Goal: Task Accomplishment & Management: Use online tool/utility

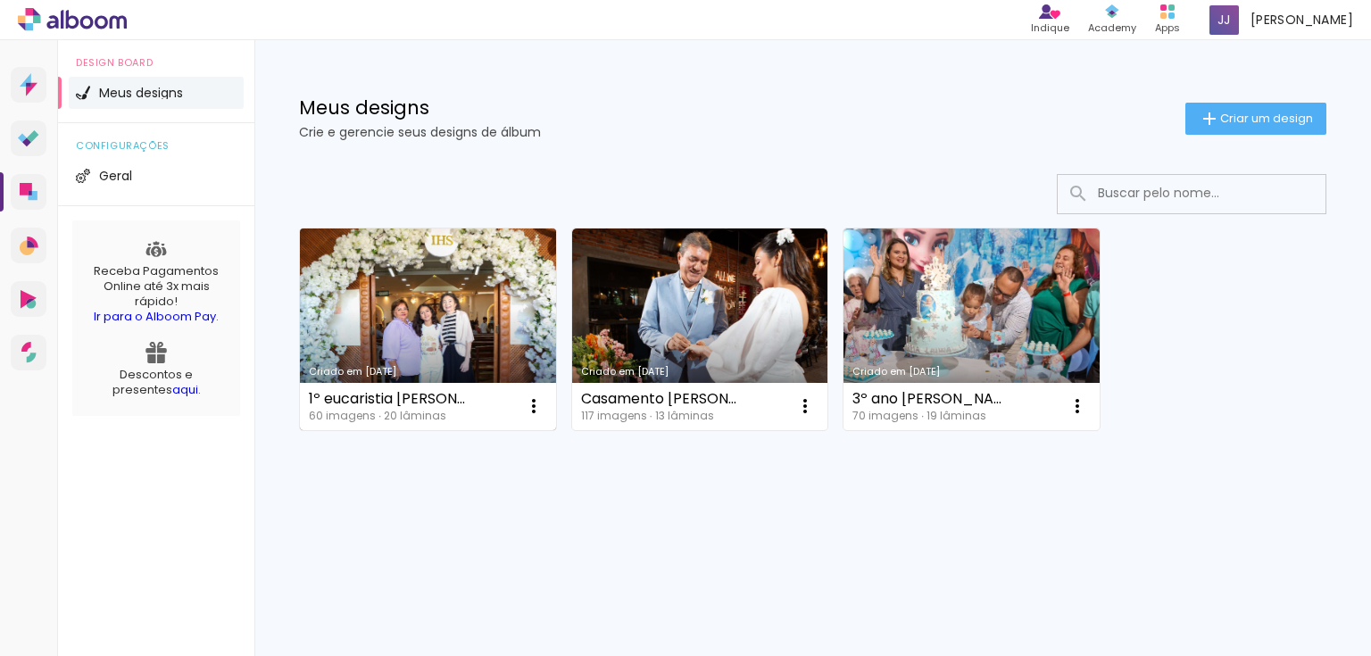
click at [439, 307] on link "Criado em [DATE]" at bounding box center [428, 329] width 256 height 202
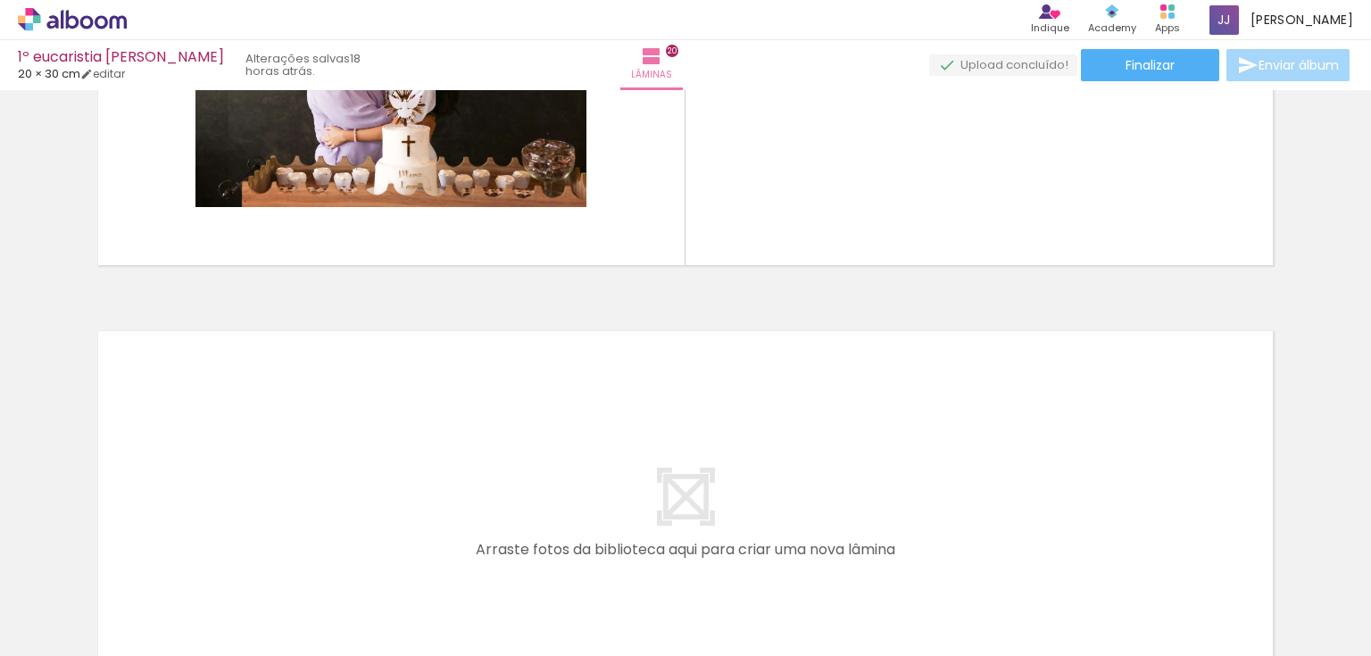
scroll to position [8609, 0]
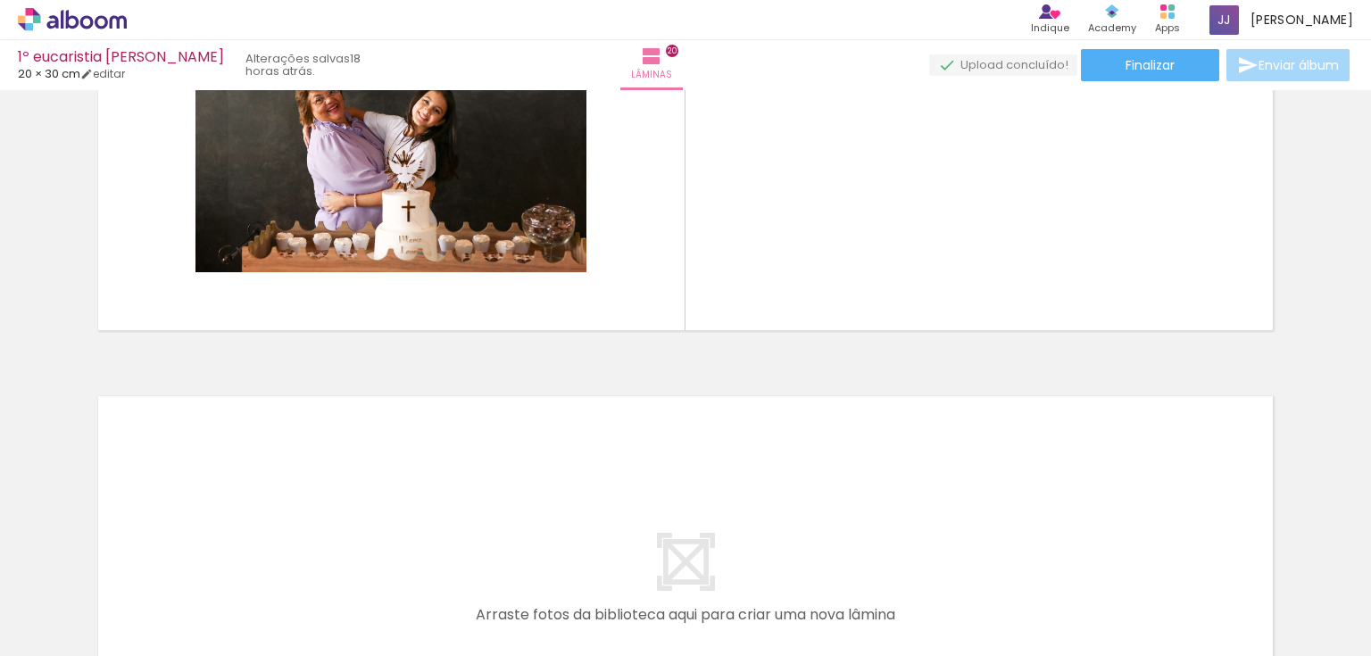
click at [48, 632] on span "Adicionar Fotos" at bounding box center [64, 632] width 54 height 20
click at [0, 0] on input "file" at bounding box center [0, 0] width 0 height 0
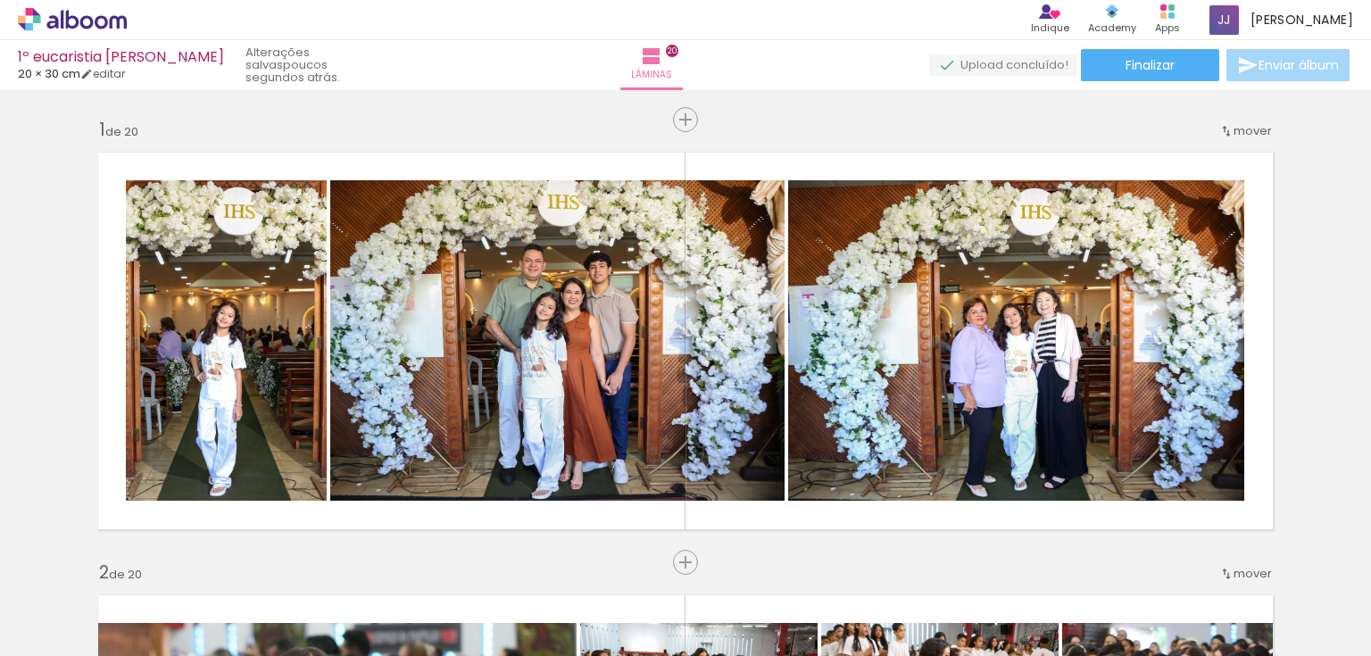
click at [831, 250] on quentale-workspace at bounding box center [685, 328] width 1371 height 656
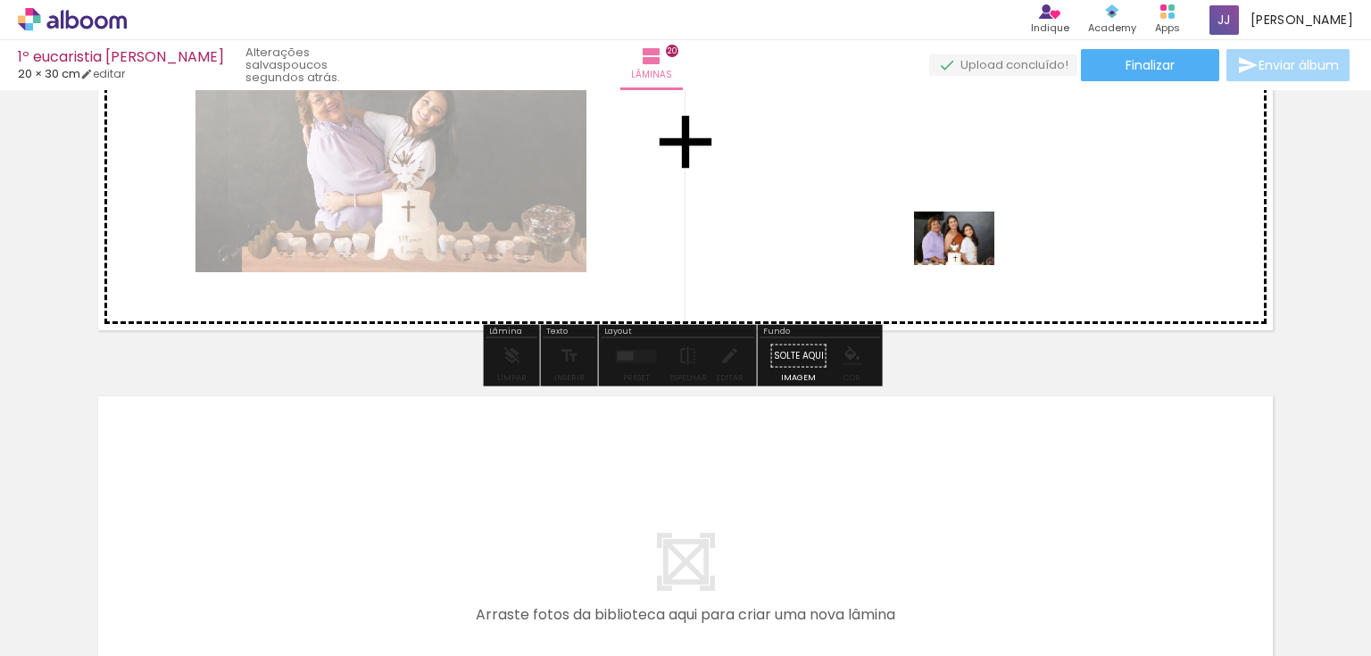
drag, startPoint x: 1307, startPoint y: 602, endPoint x: 967, endPoint y: 265, distance: 477.7
click at [967, 265] on quentale-workspace at bounding box center [685, 328] width 1371 height 656
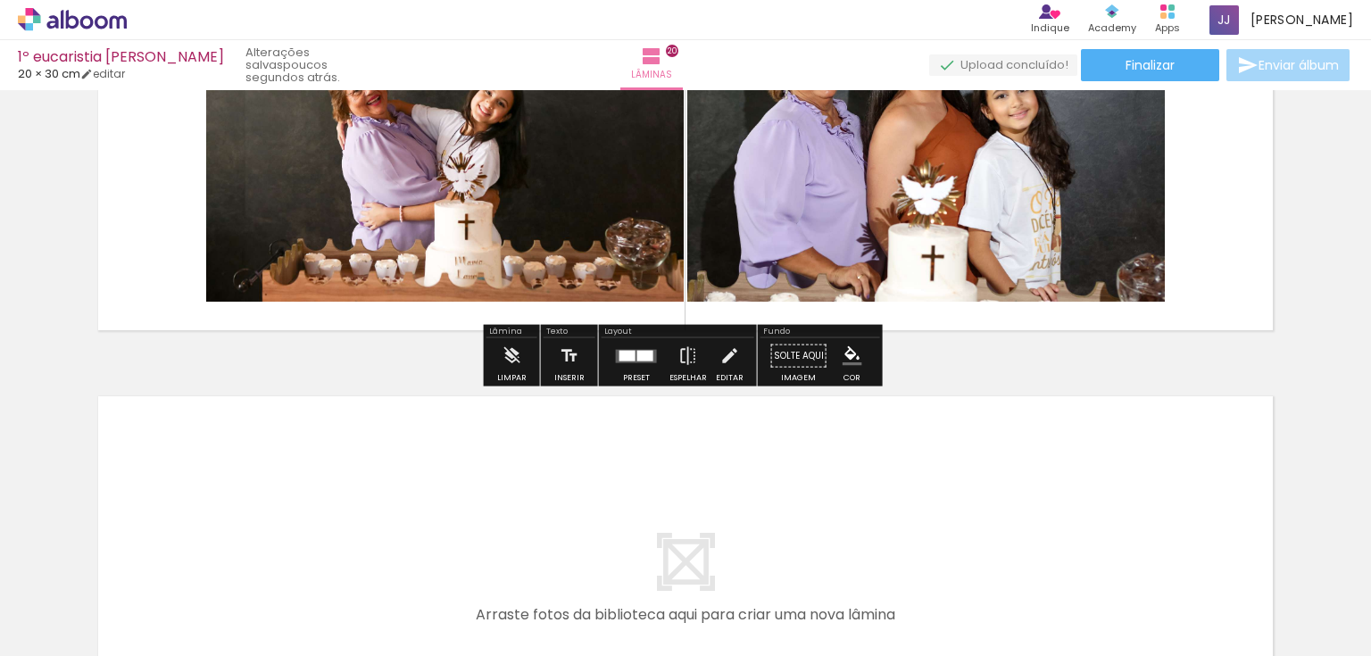
scroll to position [0, 4877]
click at [629, 350] on div at bounding box center [627, 355] width 16 height 11
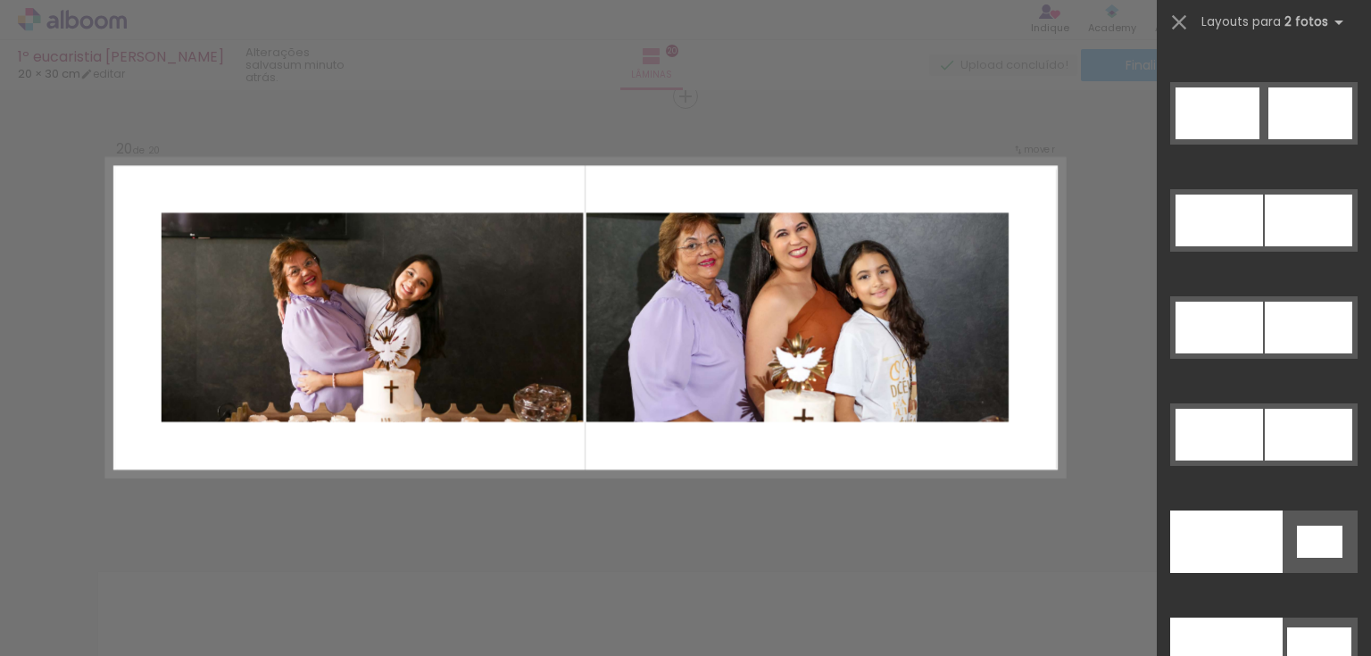
scroll to position [9273, 0]
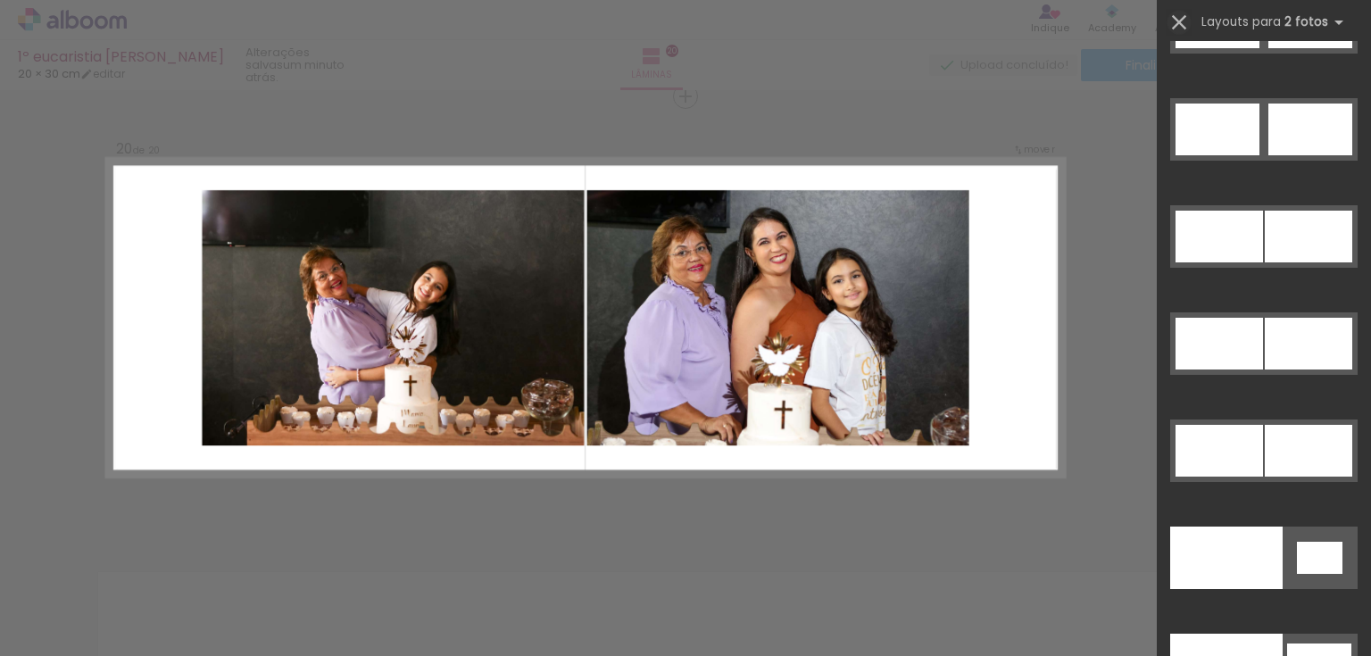
click at [1177, 20] on iron-icon at bounding box center [1178, 22] width 25 height 25
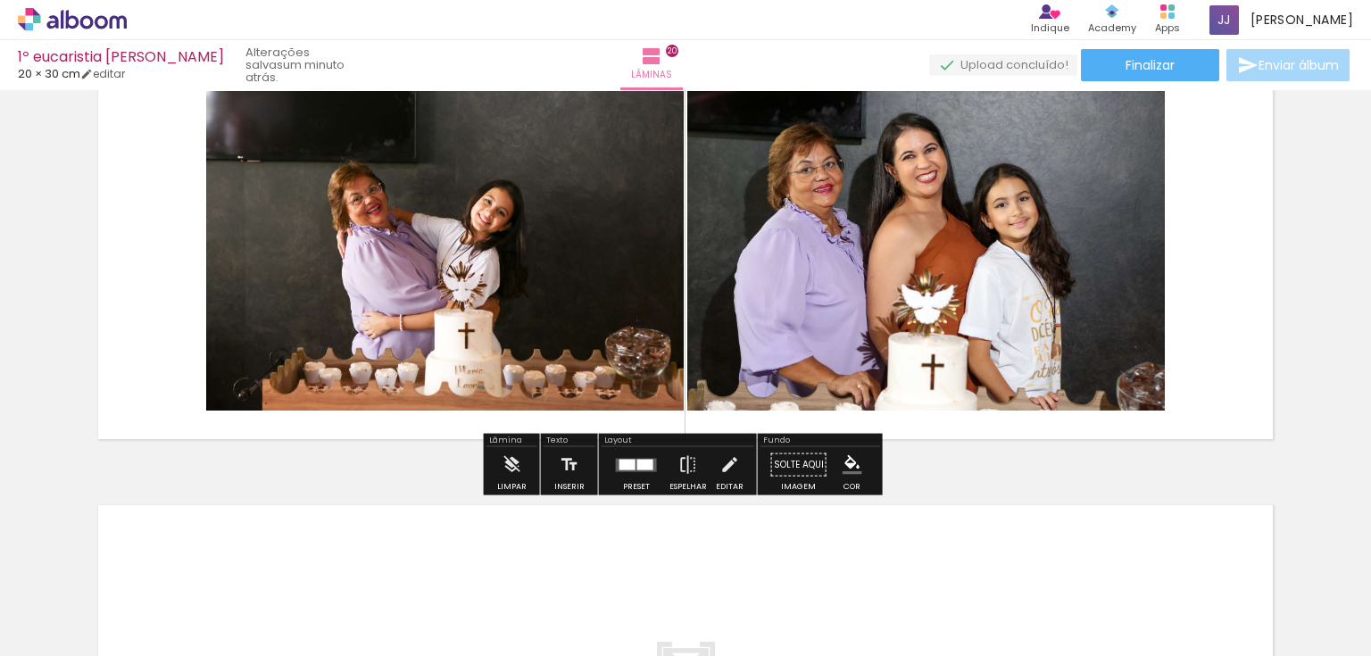
scroll to position [8505, 0]
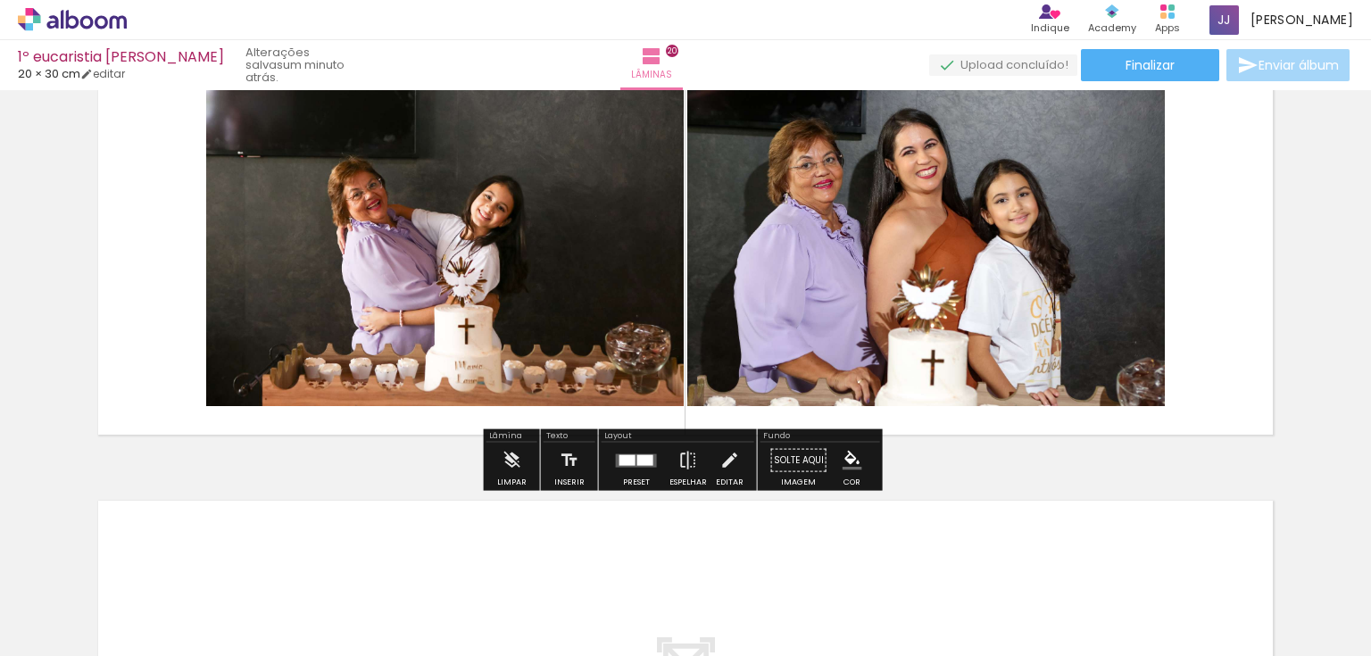
click at [632, 457] on quentale-layouter at bounding box center [636, 459] width 41 height 13
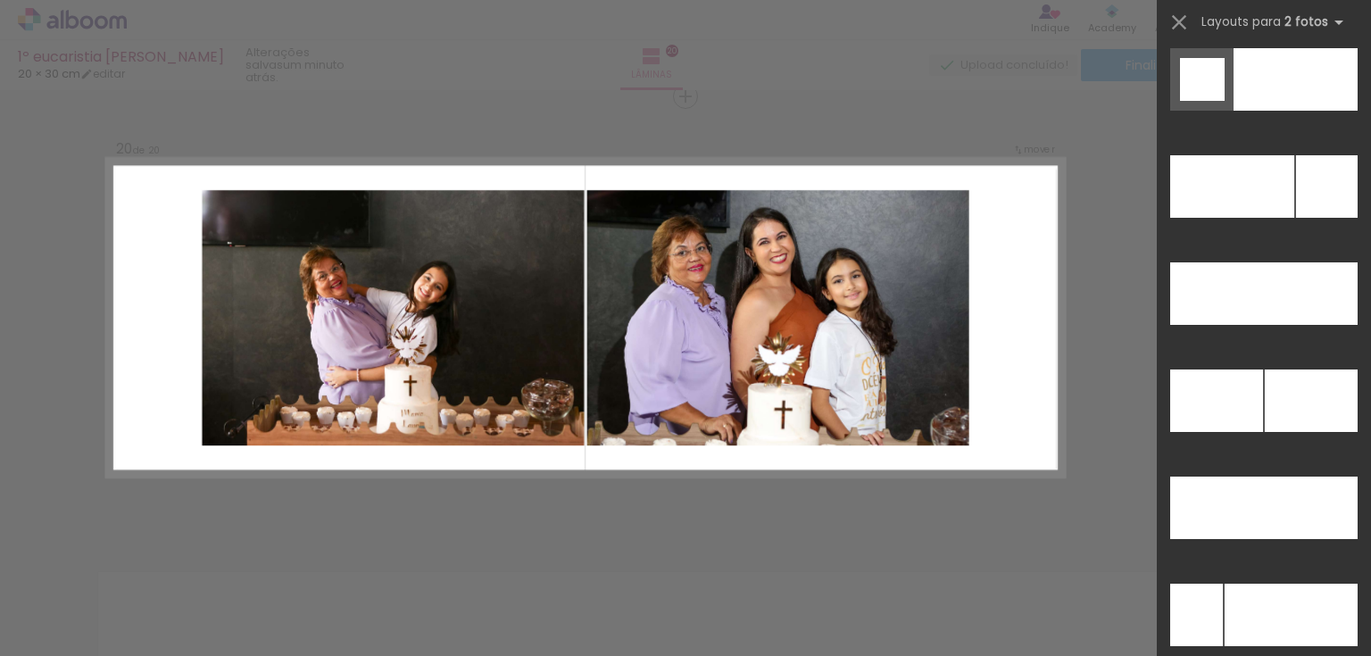
scroll to position [7943, 0]
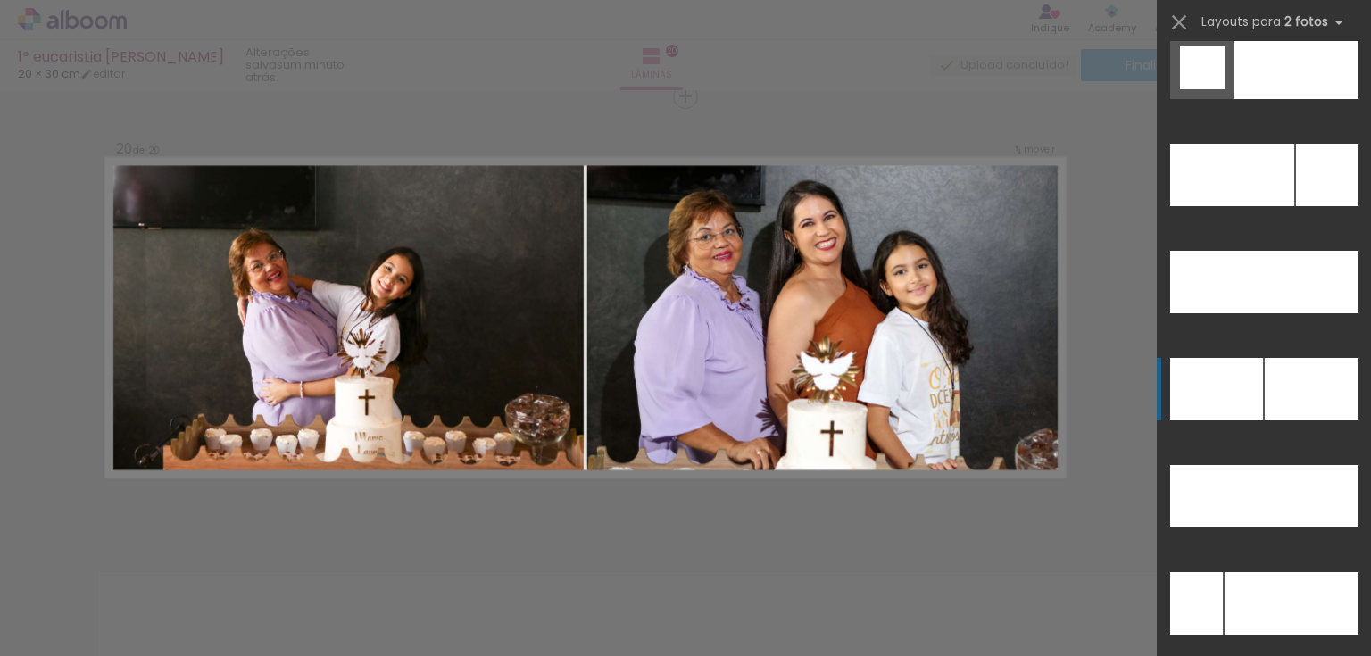
click at [1282, 99] on div at bounding box center [1295, 68] width 124 height 62
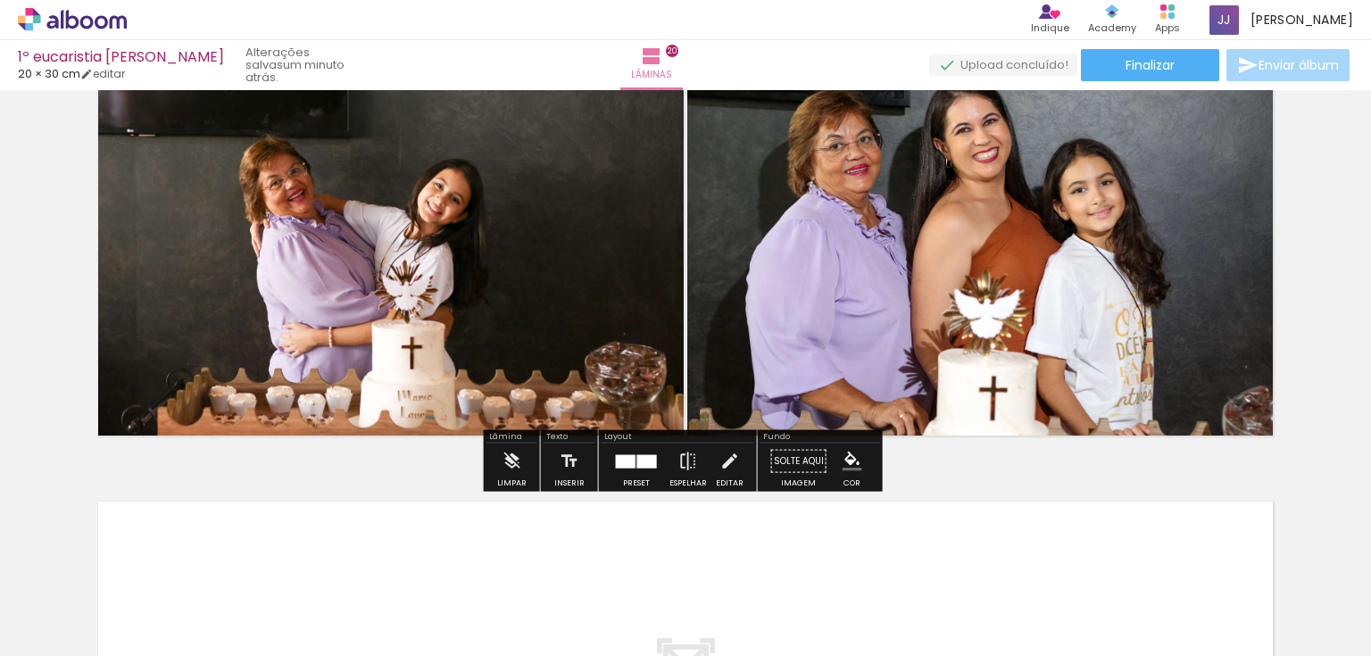
scroll to position [8505, 0]
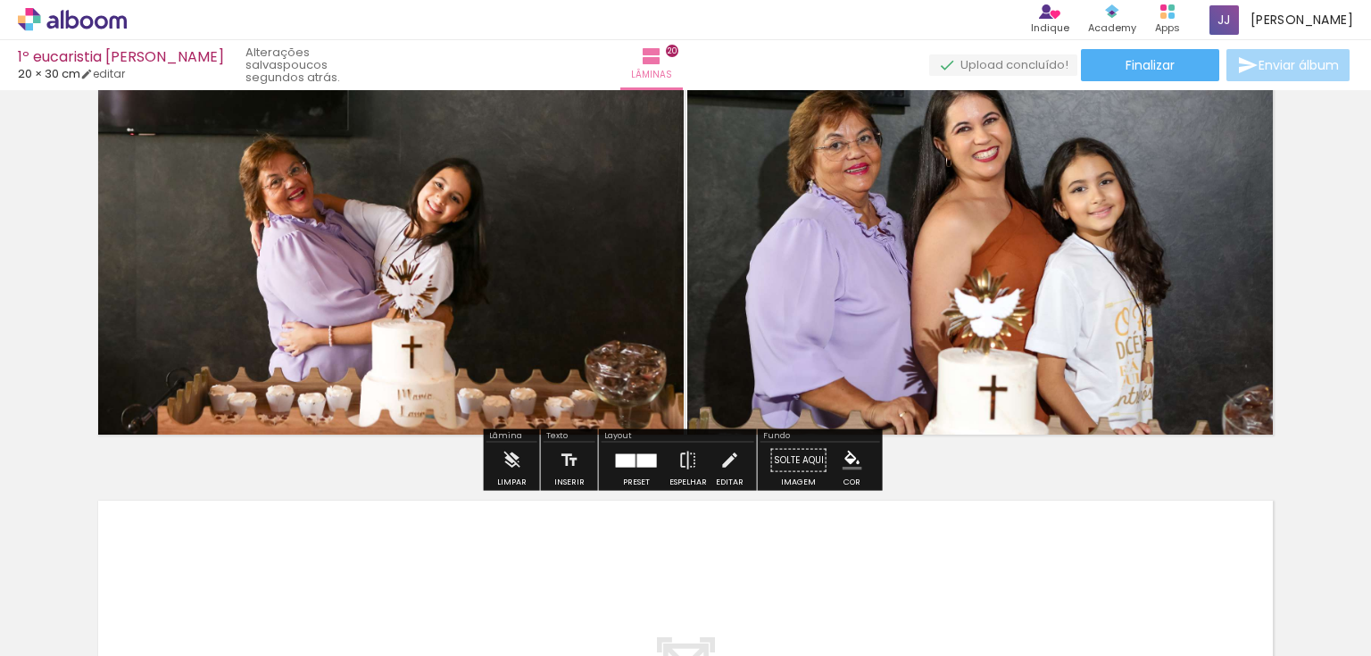
click at [327, 246] on quentale-photo at bounding box center [385, 246] width 596 height 398
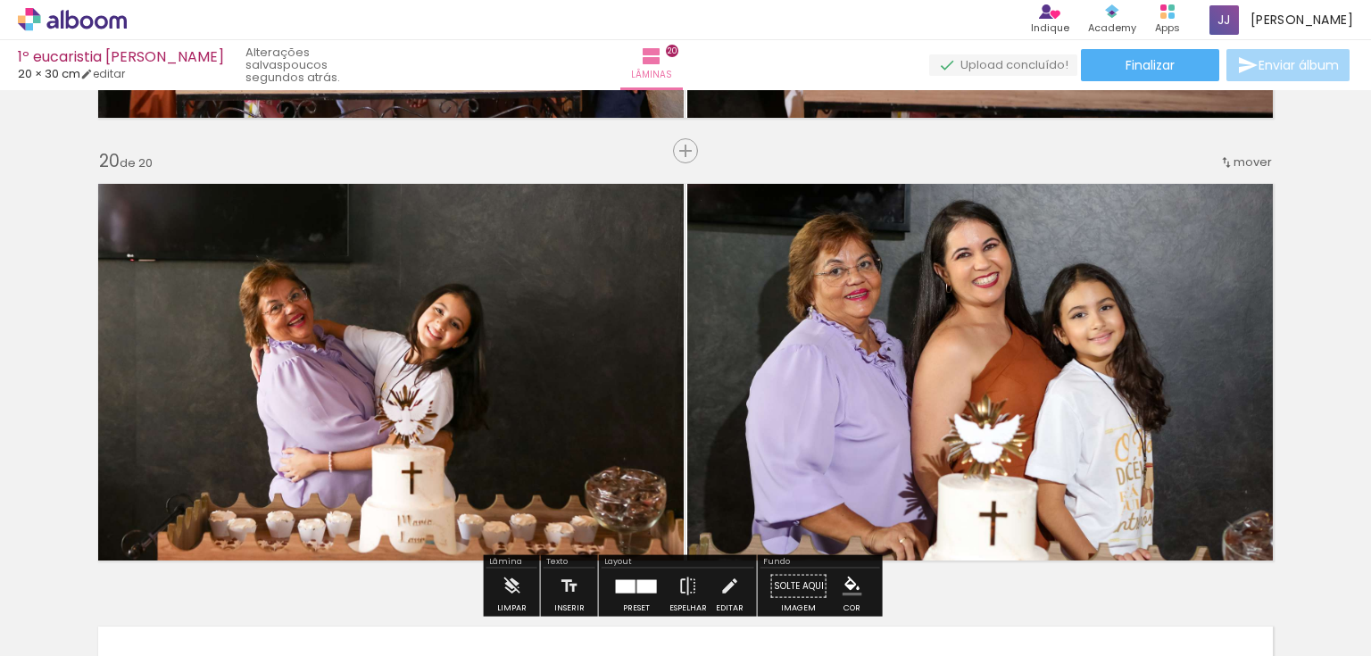
scroll to position [8362, 0]
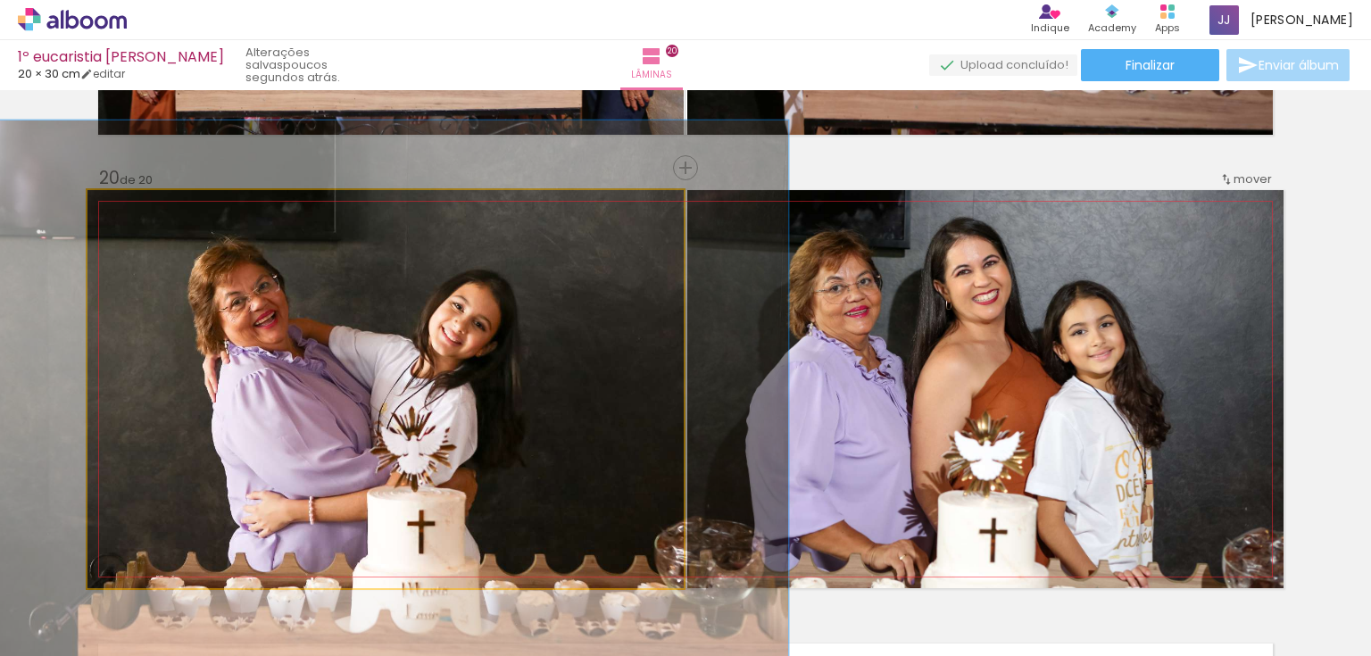
drag, startPoint x: 127, startPoint y: 207, endPoint x: 148, endPoint y: 210, distance: 21.6
type paper-slider "135"
click at [148, 210] on div at bounding box center [151, 209] width 16 height 16
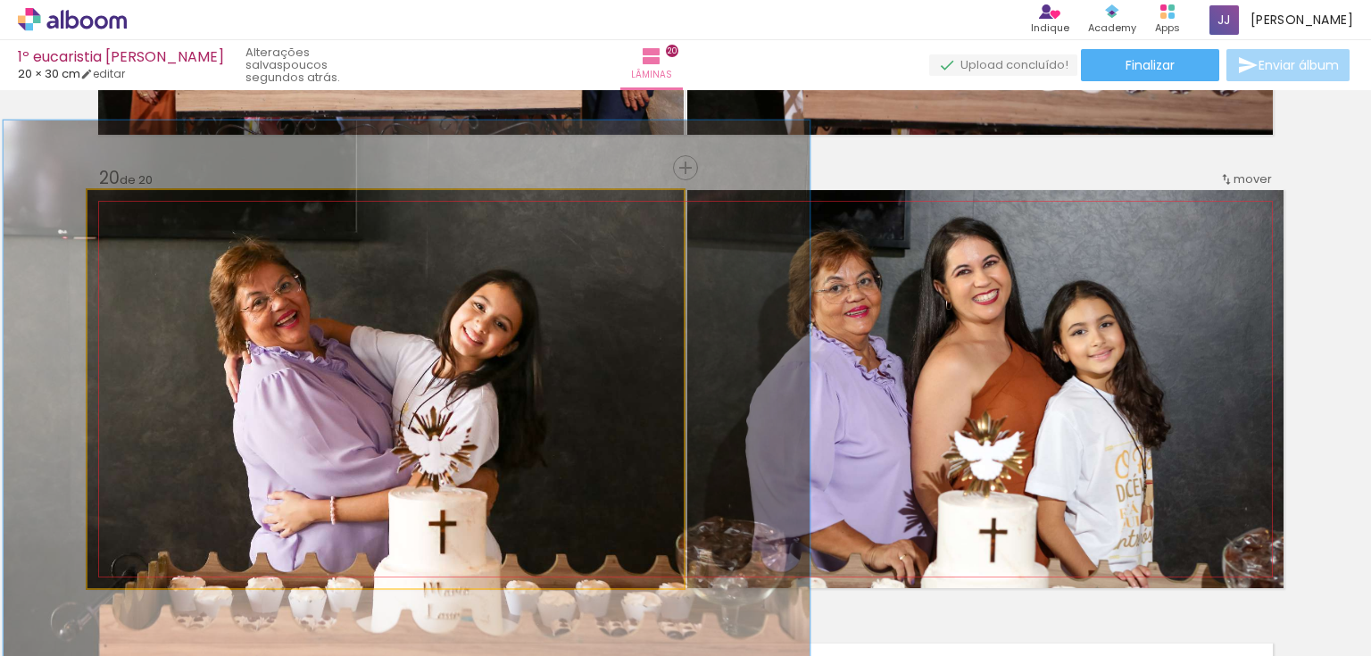
drag, startPoint x: 370, startPoint y: 325, endPoint x: 392, endPoint y: 325, distance: 21.4
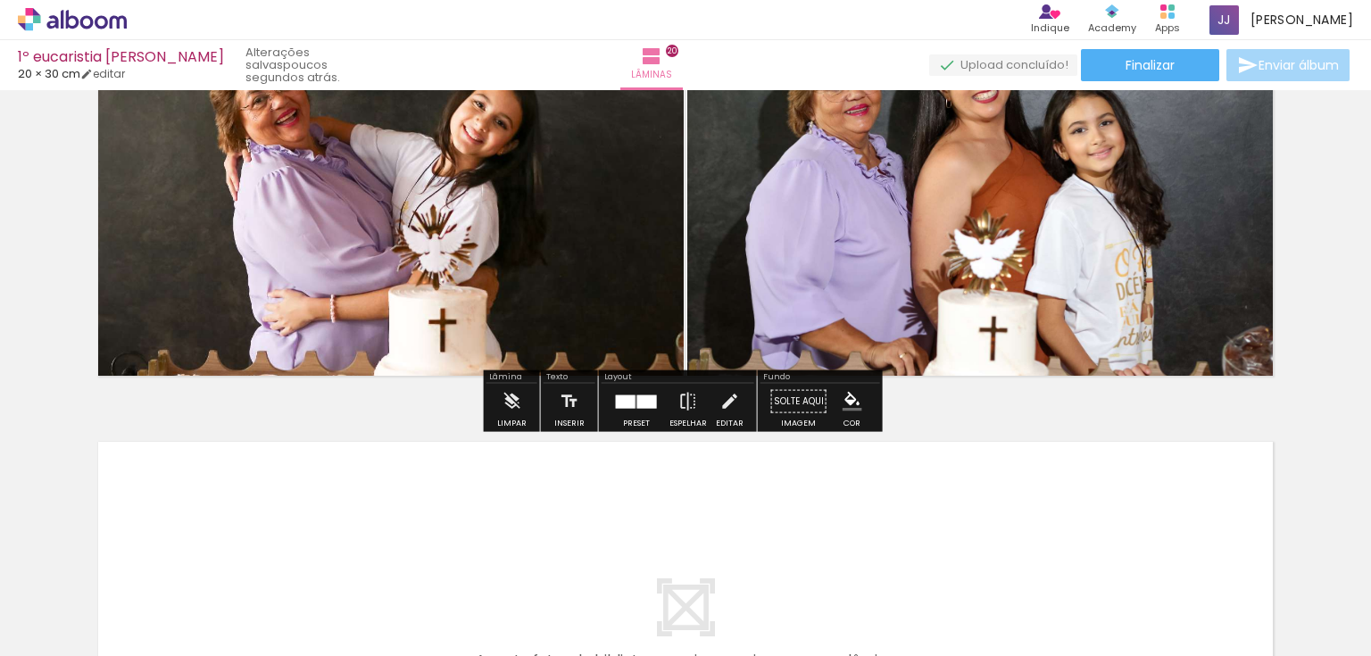
scroll to position [8648, 0]
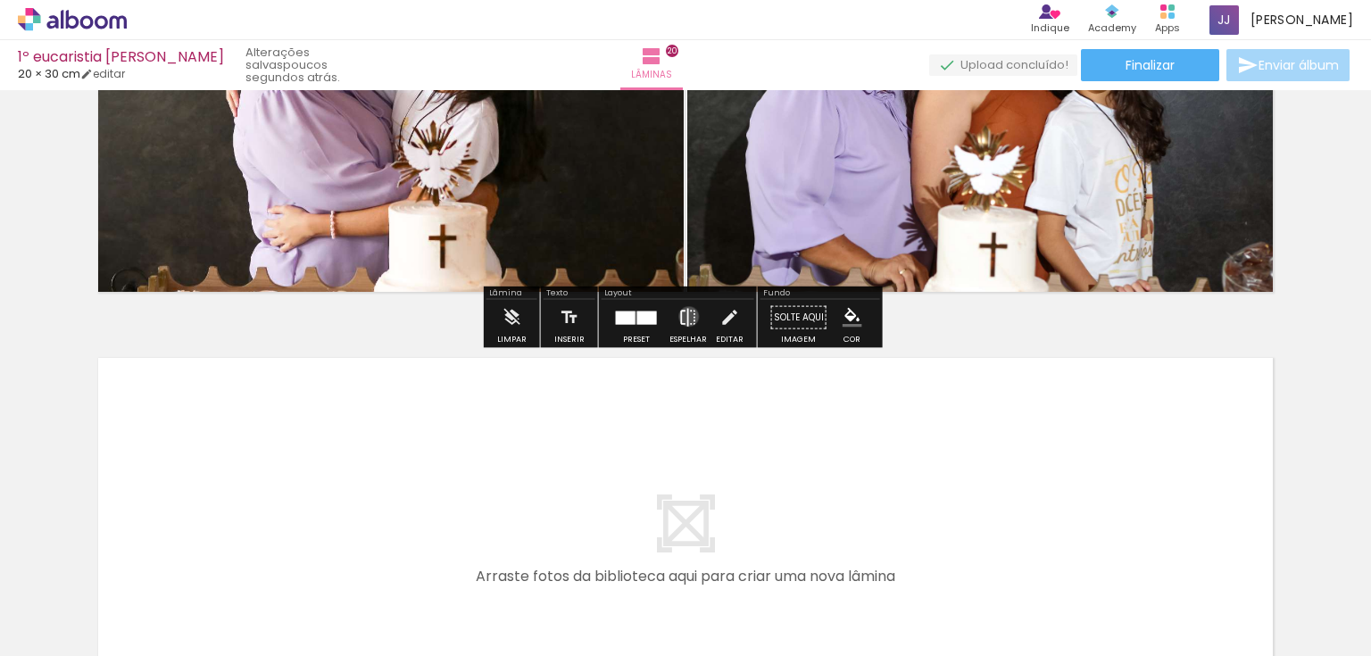
click at [685, 316] on iron-icon at bounding box center [688, 318] width 20 height 36
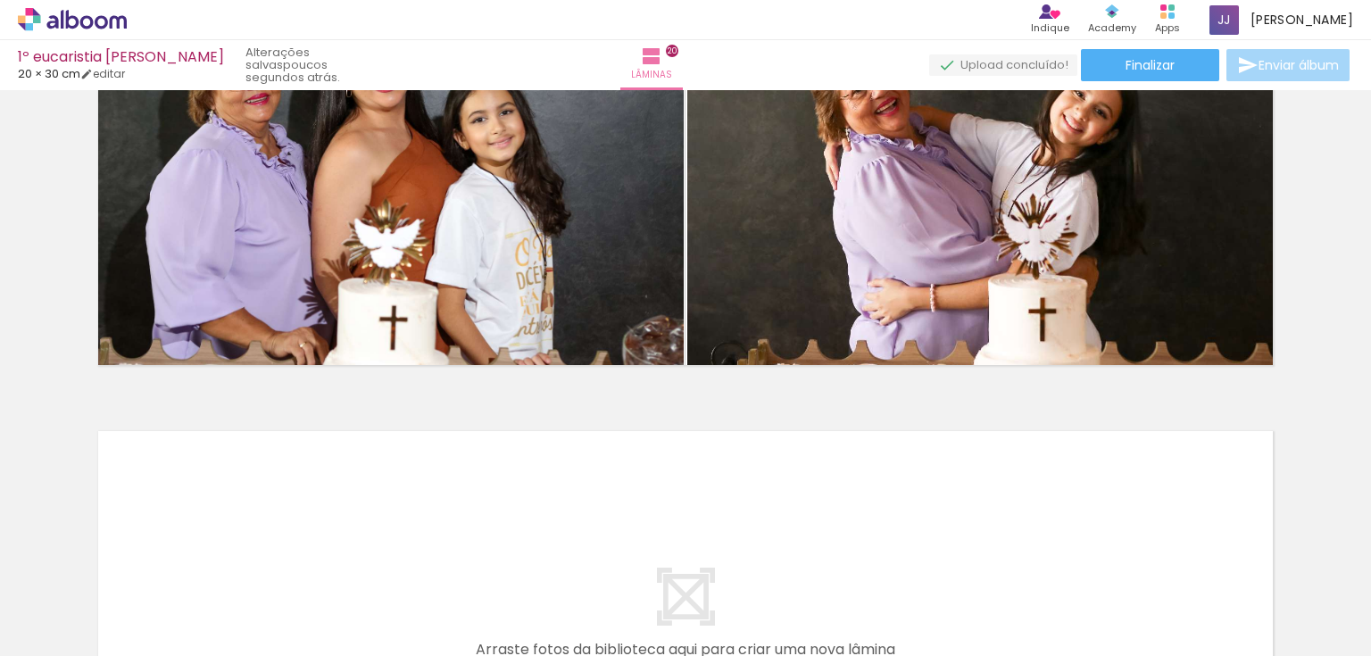
scroll to position [8576, 0]
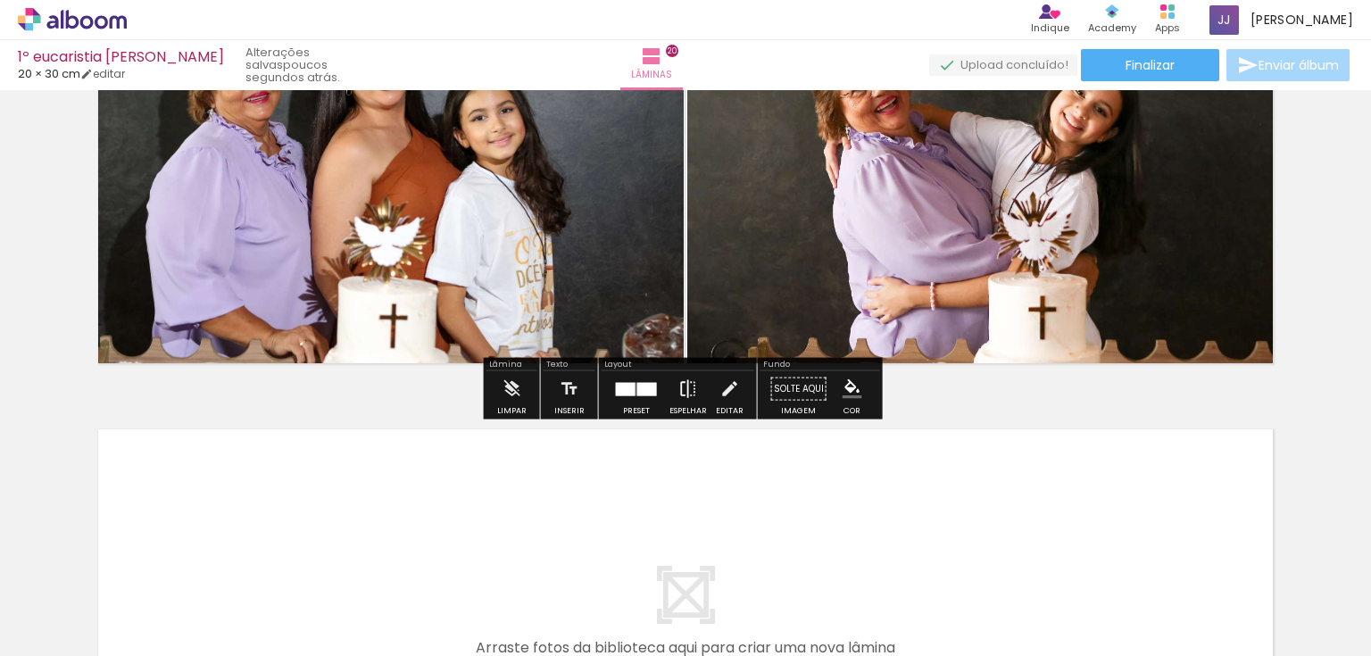
click at [680, 389] on iron-icon at bounding box center [688, 389] width 20 height 36
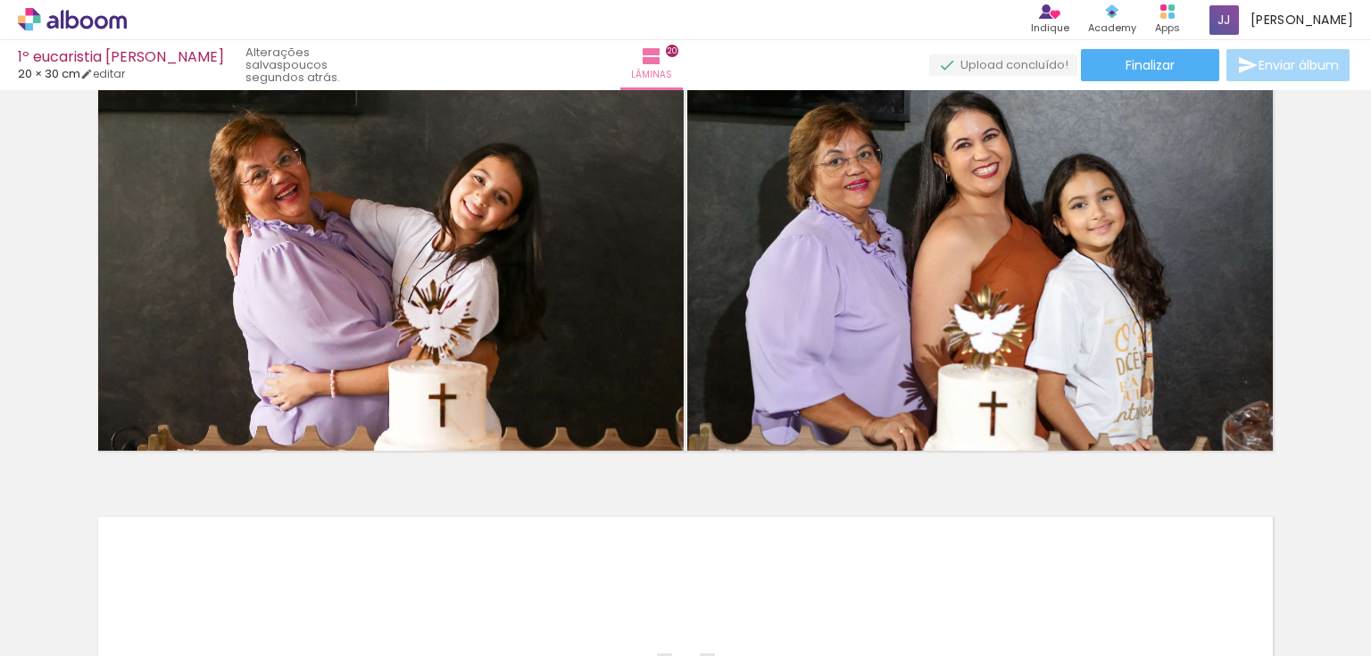
scroll to position [8505, 0]
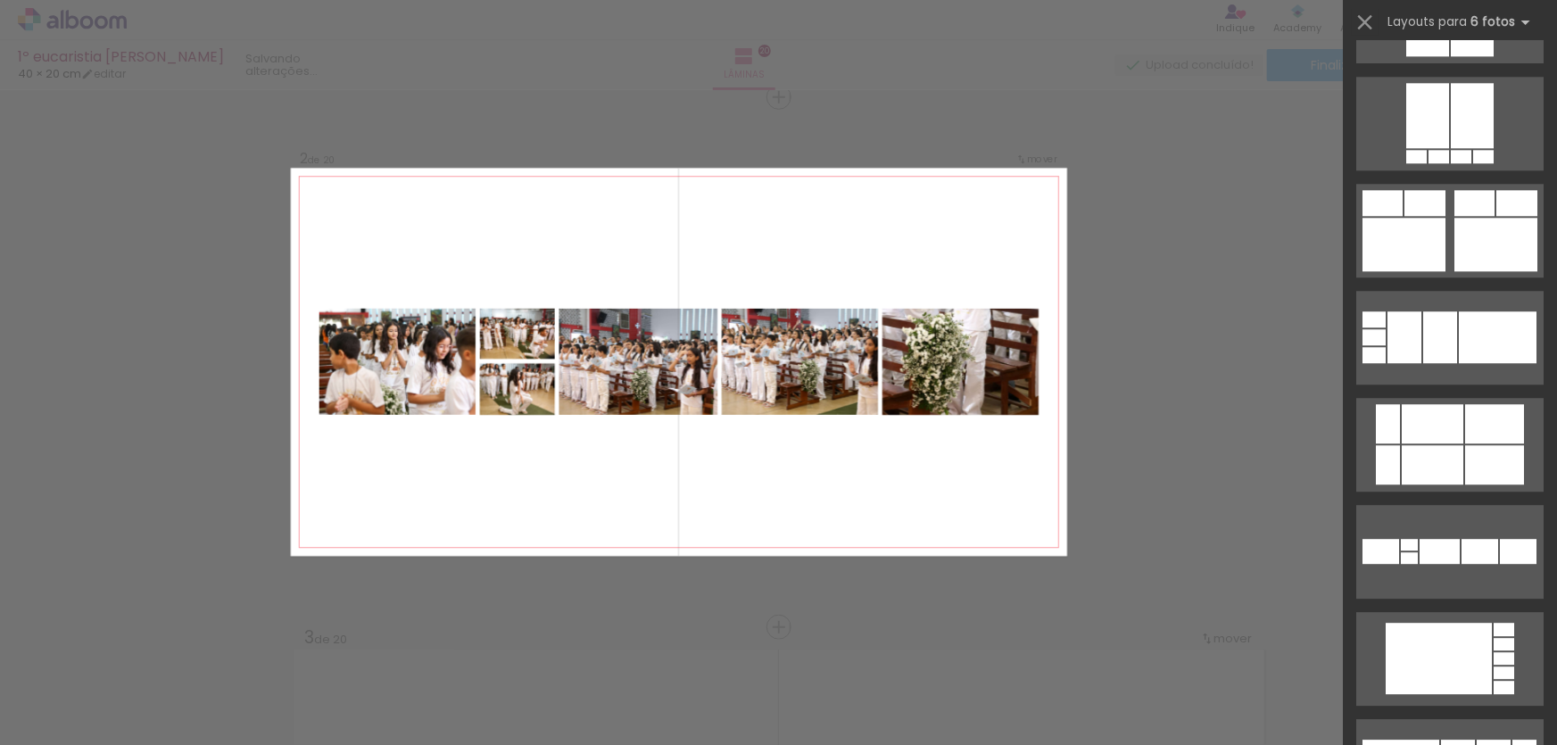
scroll to position [26602, 0]
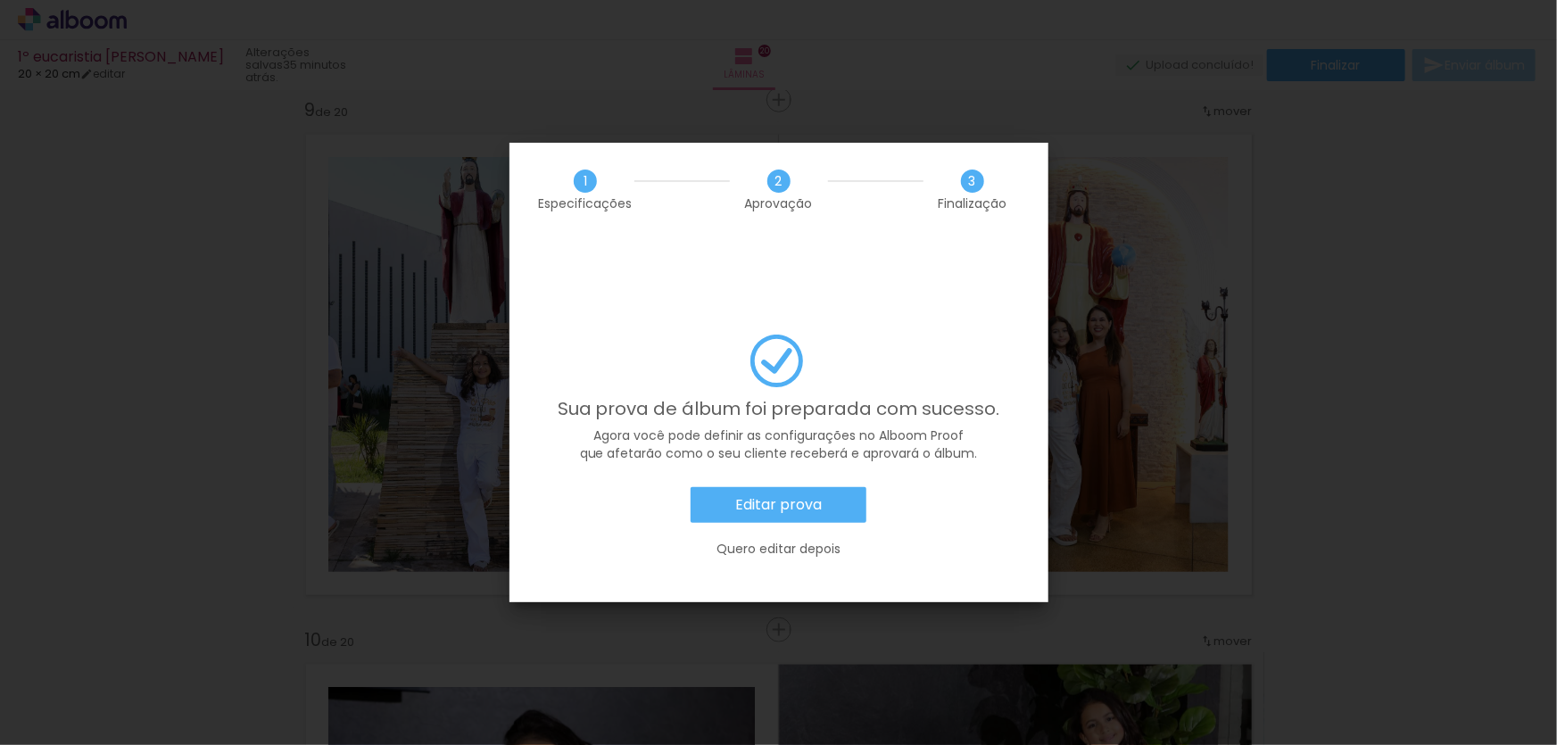
scroll to position [0, 246]
click at [0, 0] on slot "Editar prova" at bounding box center [0, 0] width 0 height 0
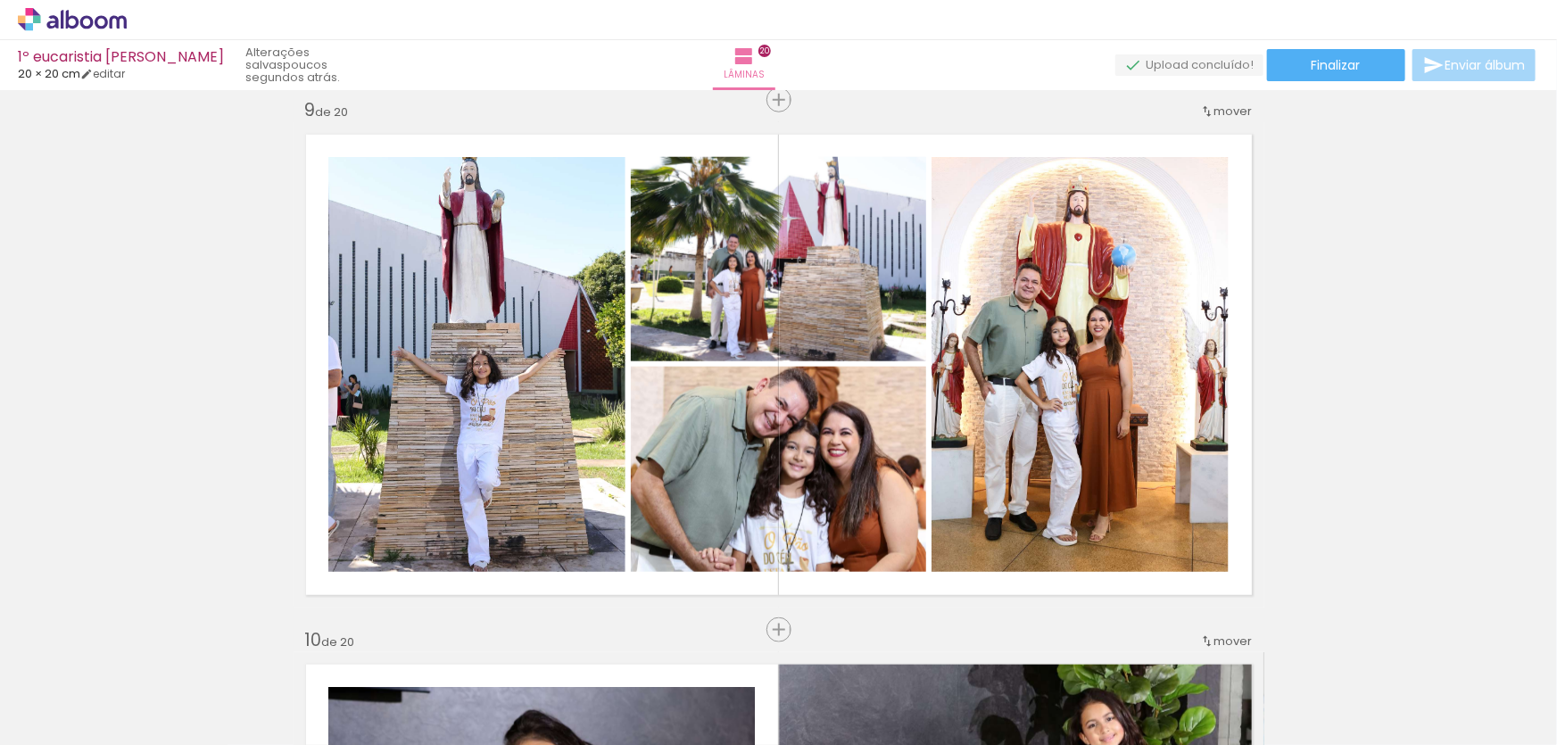
scroll to position [0, 246]
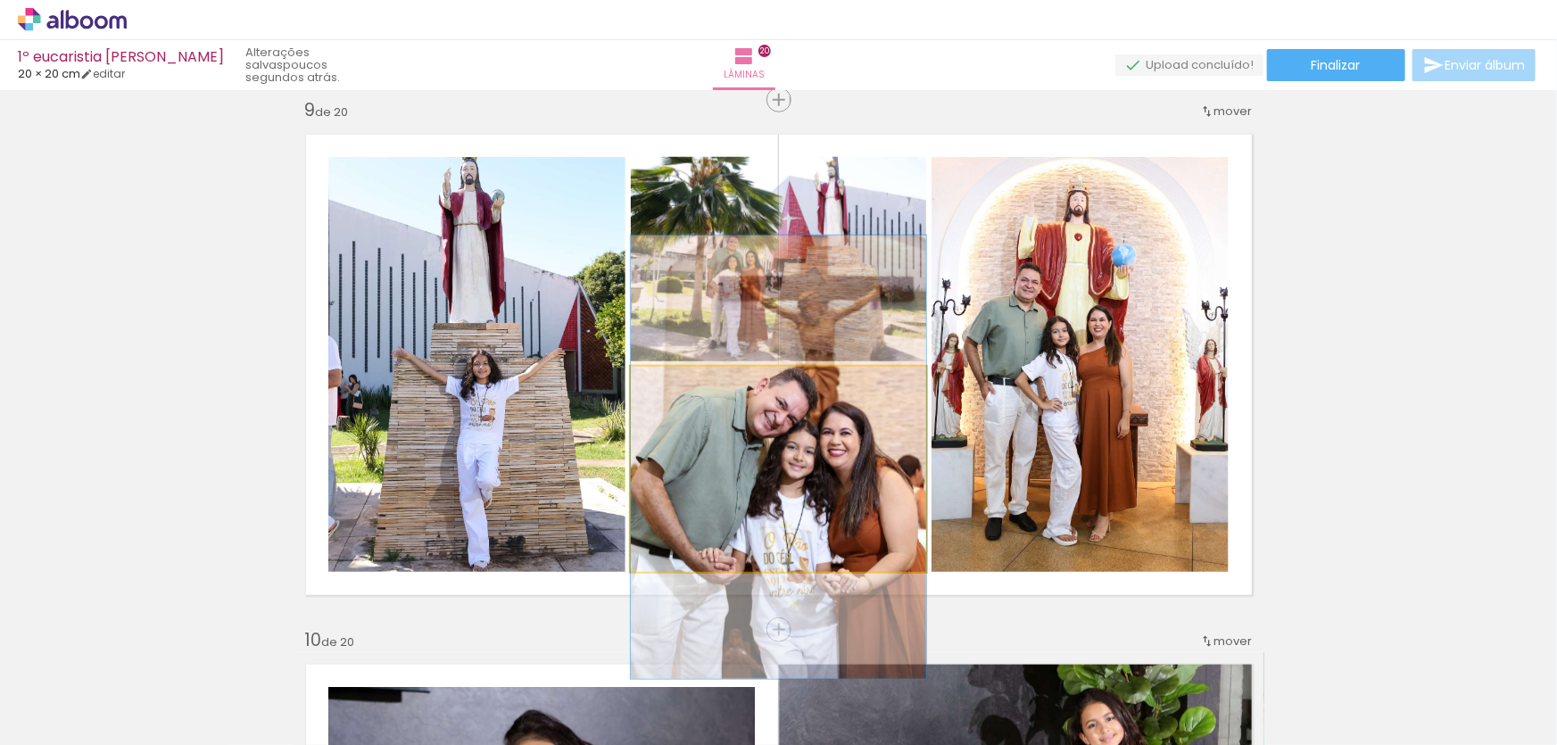
click at [837, 456] on quentale-photo at bounding box center [778, 469] width 295 height 205
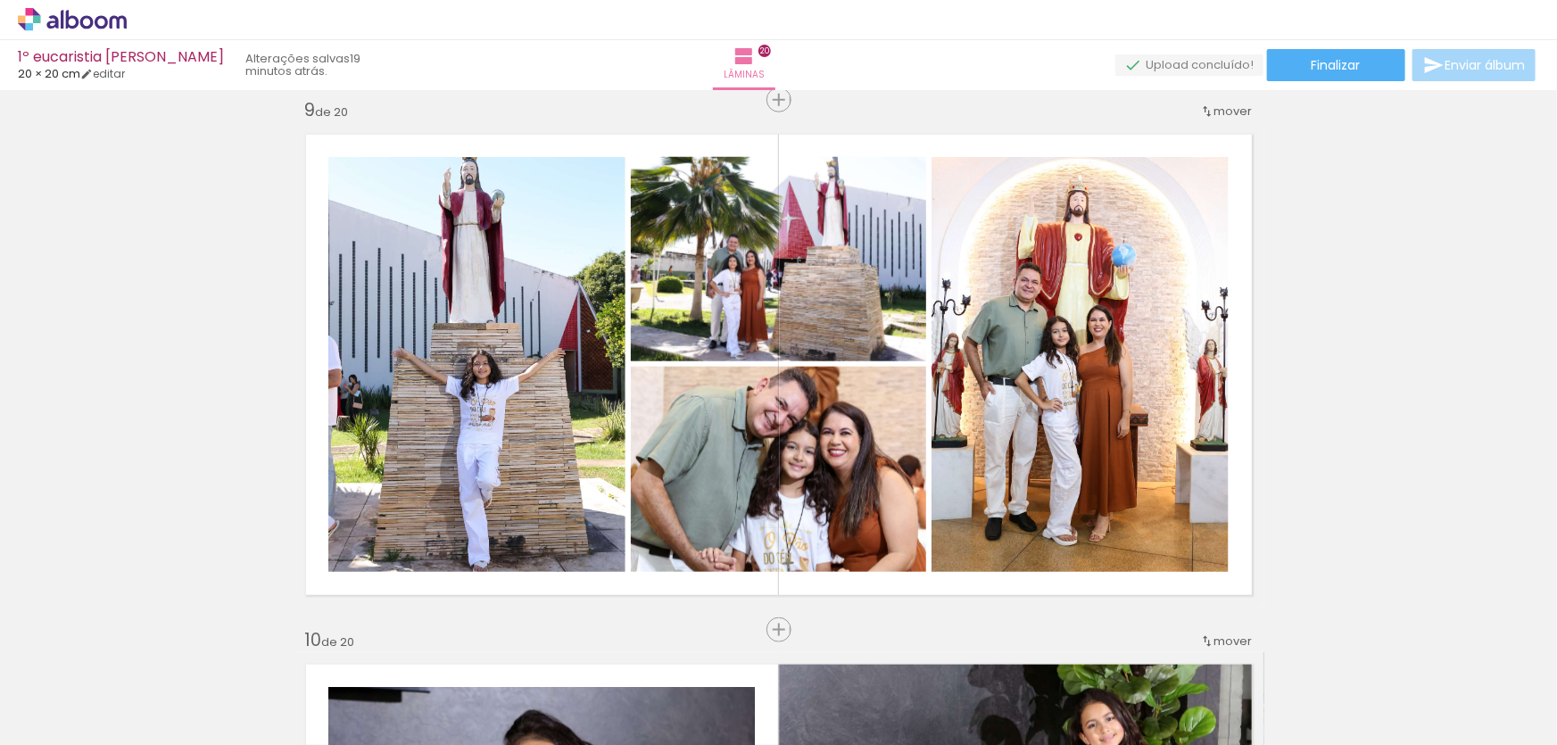
scroll to position [0, 246]
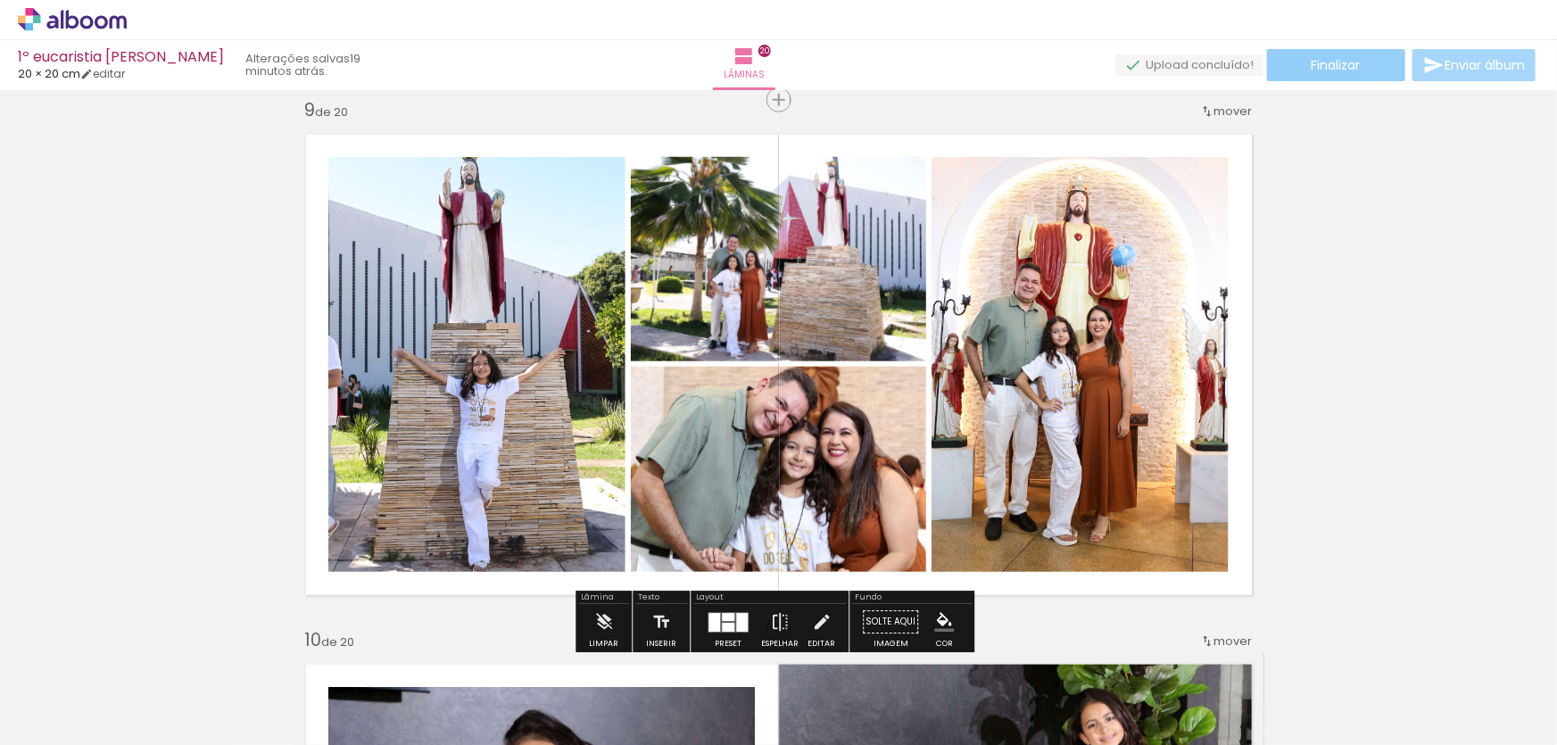
click at [1332, 66] on span "Finalizar" at bounding box center [1336, 65] width 49 height 12
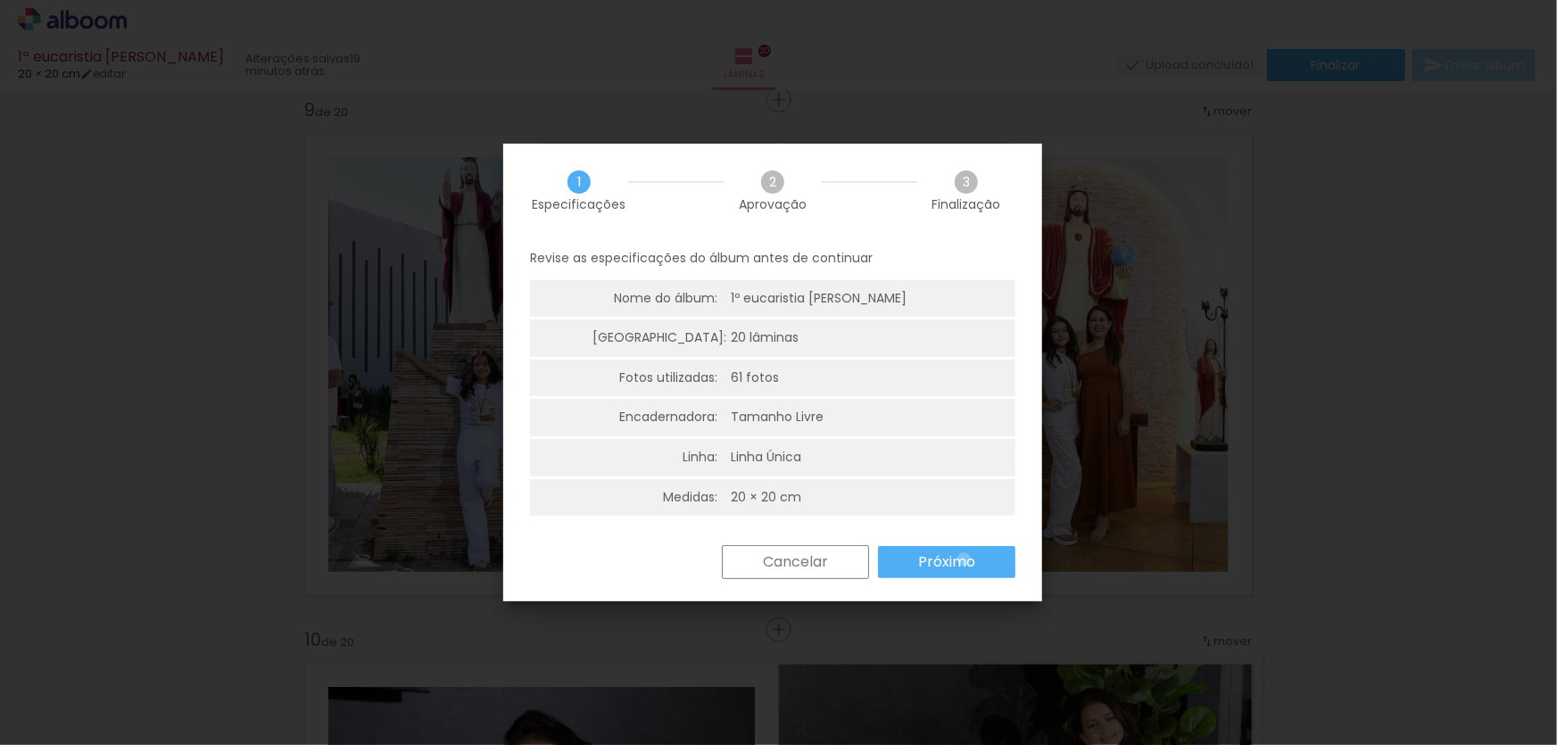
click at [0, 0] on slot "Próximo" at bounding box center [0, 0] width 0 height 0
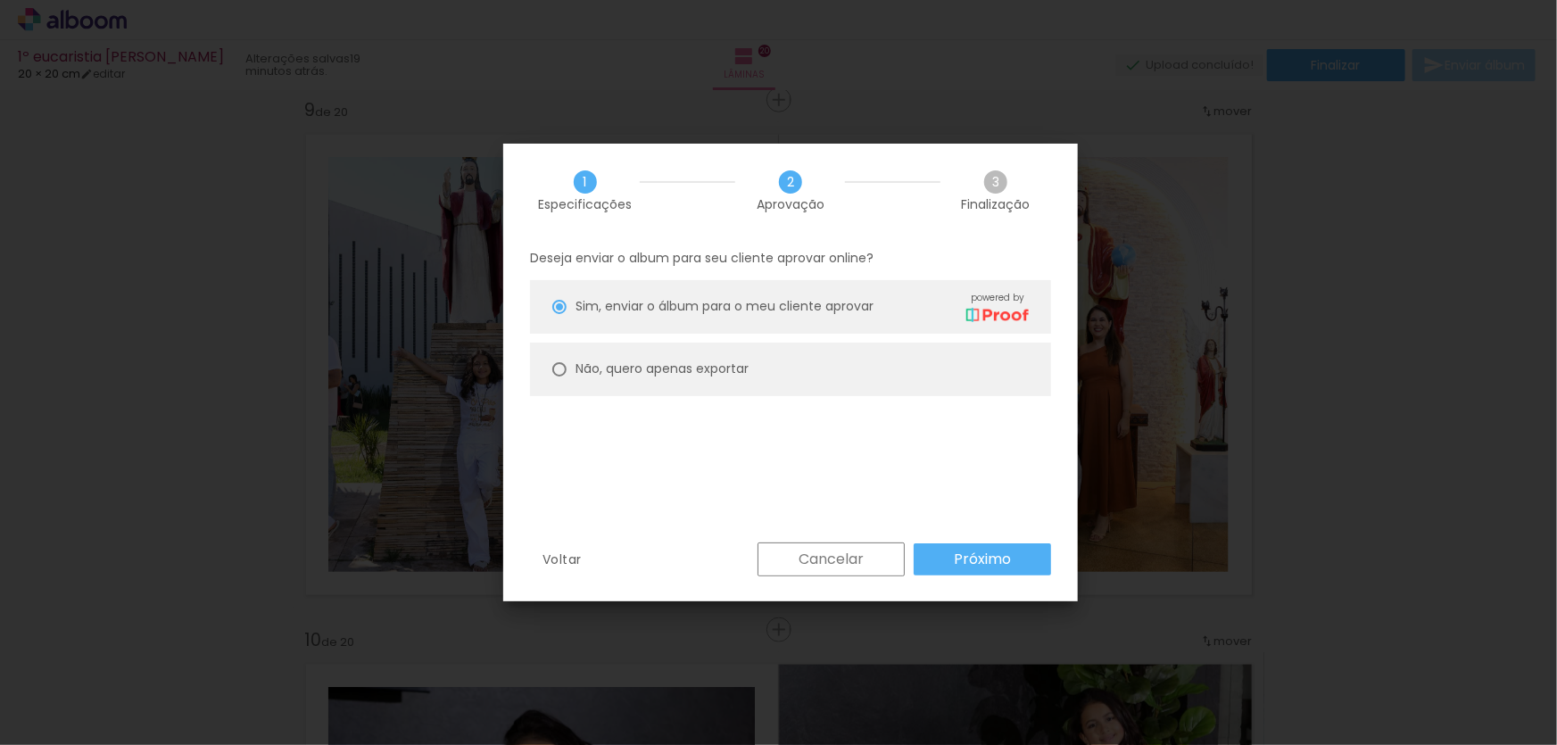
click at [558, 314] on div at bounding box center [559, 307] width 14 height 14
type paper-radio-button "on"
click at [0, 0] on slot "Próximo" at bounding box center [0, 0] width 0 height 0
type input "Alta, 300 DPI"
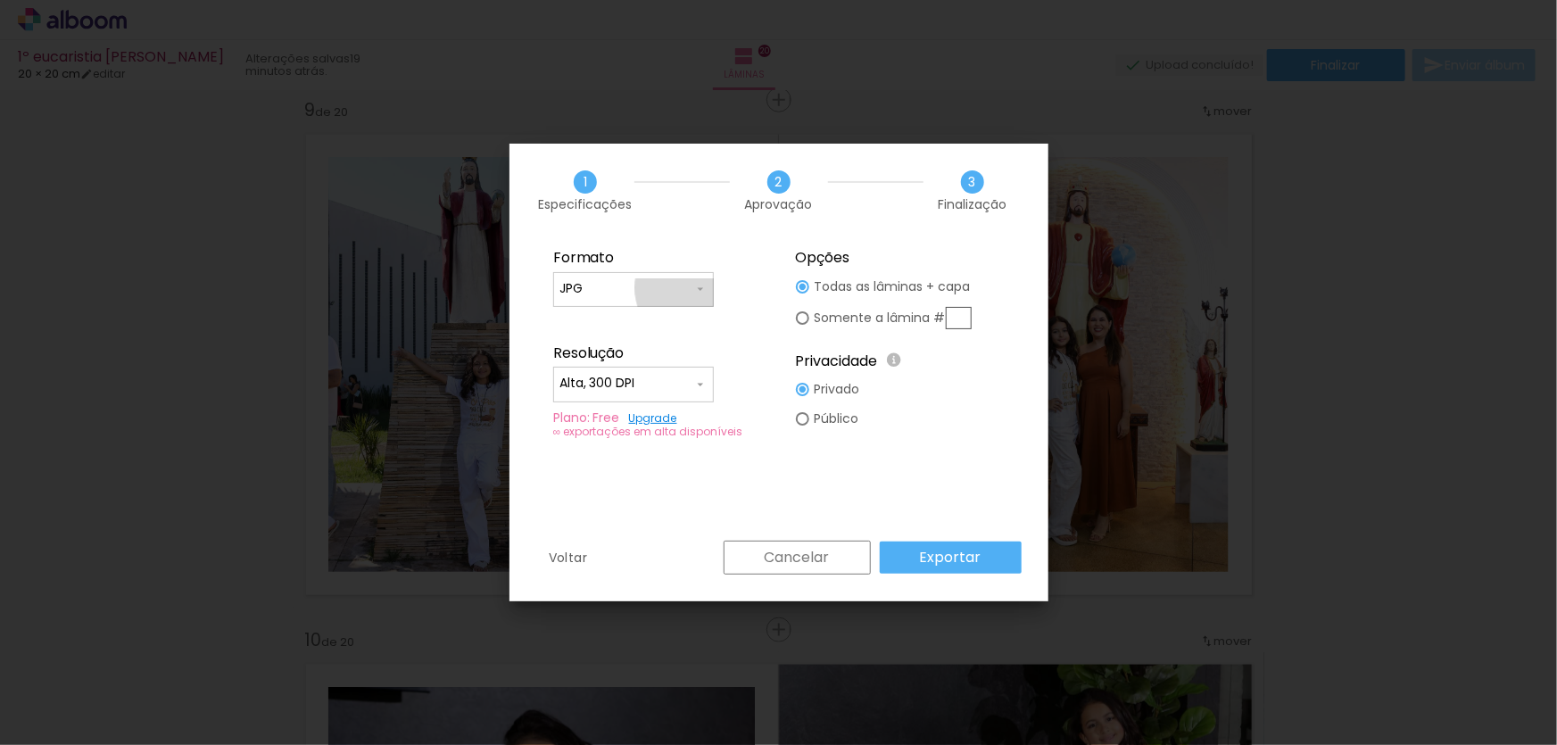
click at [698, 288] on iron-icon at bounding box center [700, 289] width 14 height 14
click at [698, 288] on paper-item "JPG" at bounding box center [633, 287] width 161 height 36
click at [0, 0] on slot "Exportar" at bounding box center [0, 0] width 0 height 0
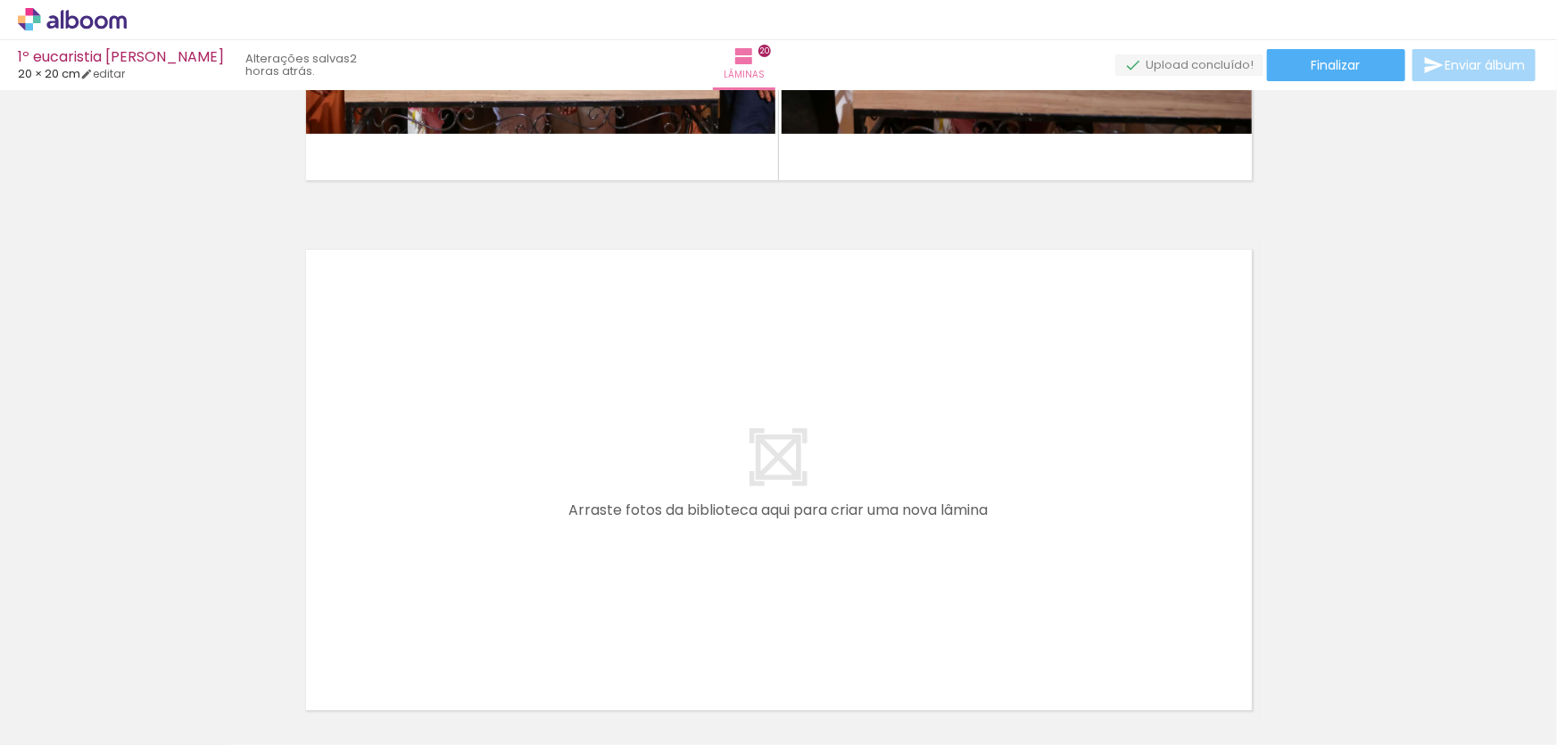
scroll to position [0, 3070]
click at [73, 712] on span "Adicionar Fotos" at bounding box center [64, 721] width 54 height 20
click at [0, 0] on input "file" at bounding box center [0, 0] width 0 height 0
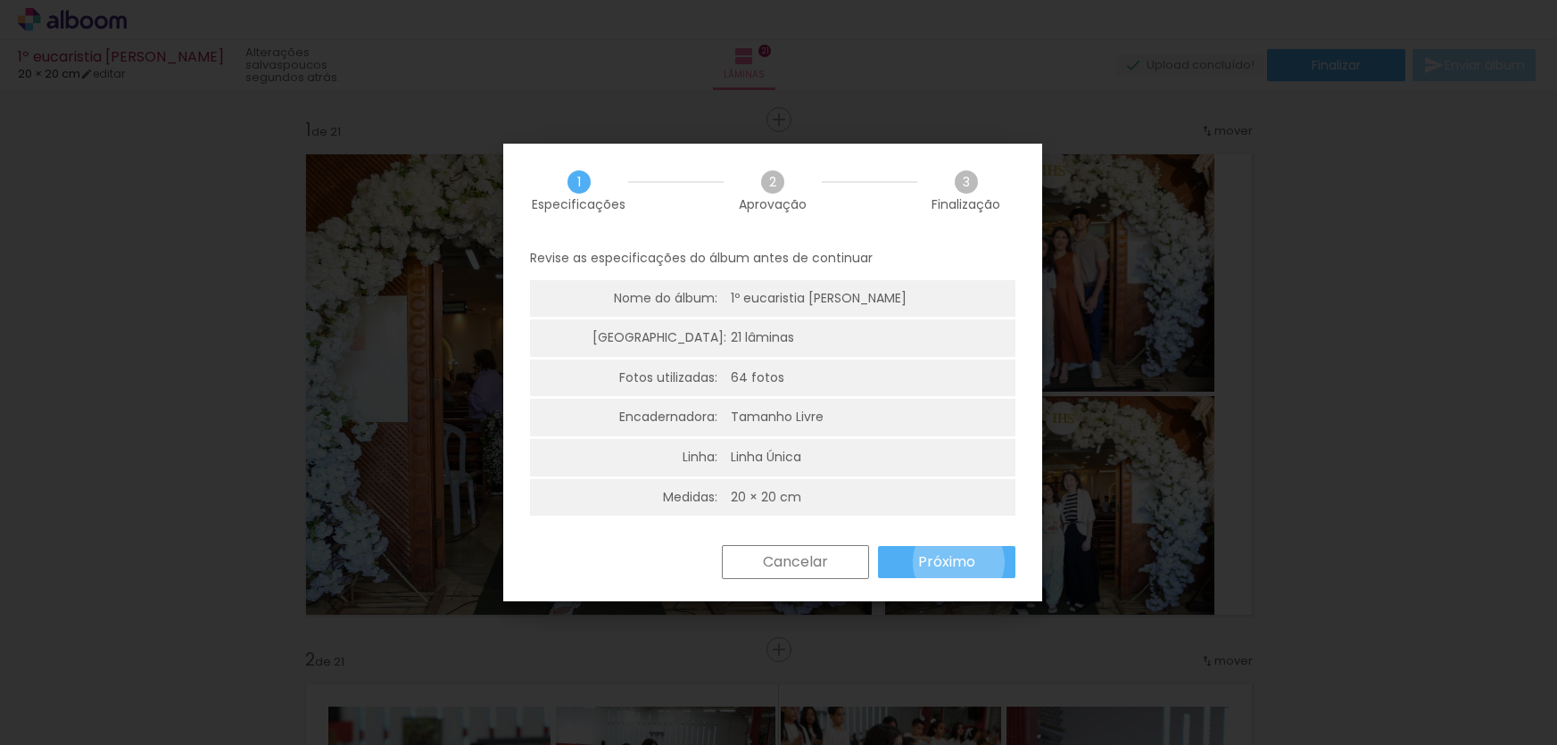
click at [0, 0] on slot "Próximo" at bounding box center [0, 0] width 0 height 0
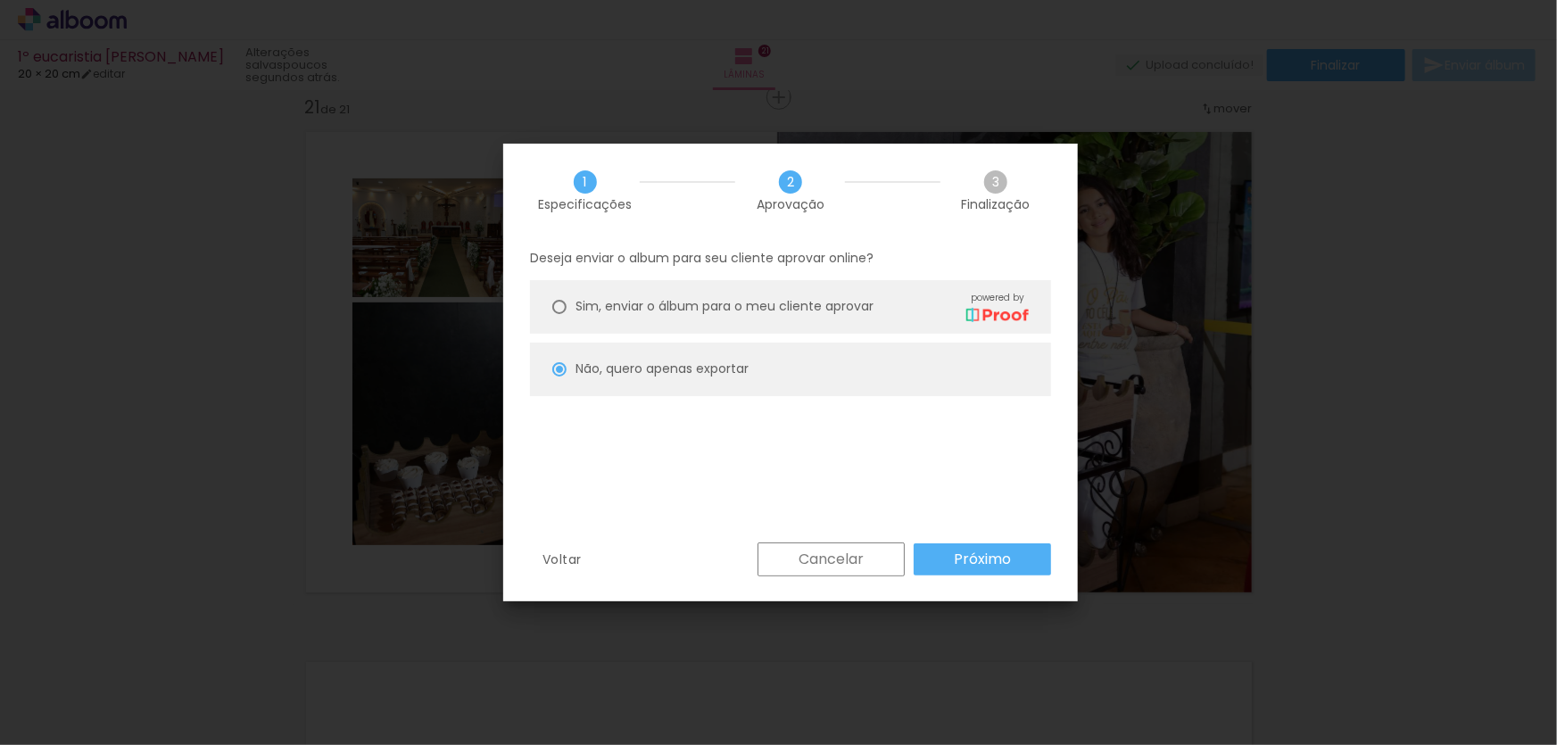
scroll to position [0, 3373]
click at [0, 0] on slot "Cancelar" at bounding box center [0, 0] width 0 height 0
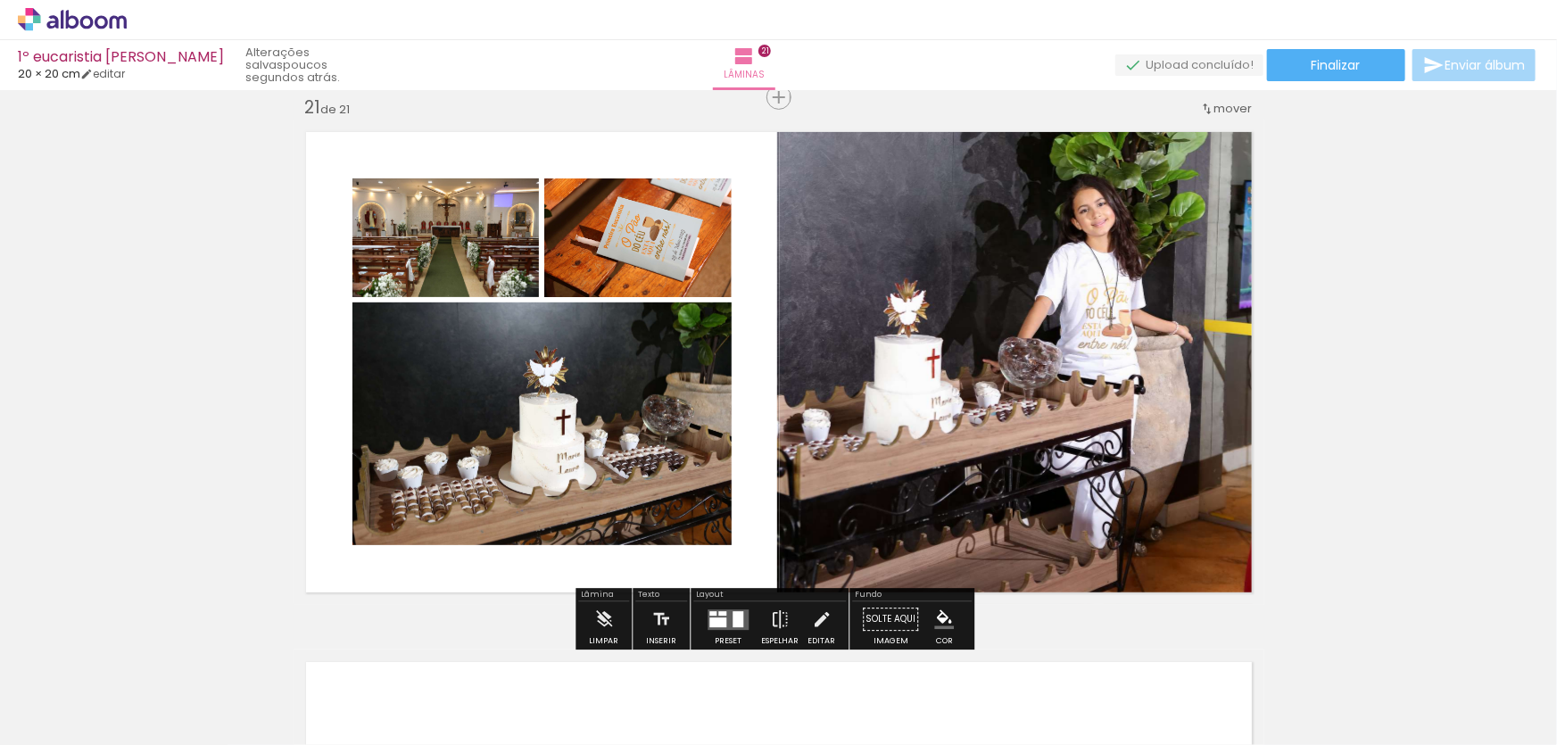
drag, startPoint x: 898, startPoint y: 332, endPoint x: 1433, endPoint y: 241, distance: 543.2
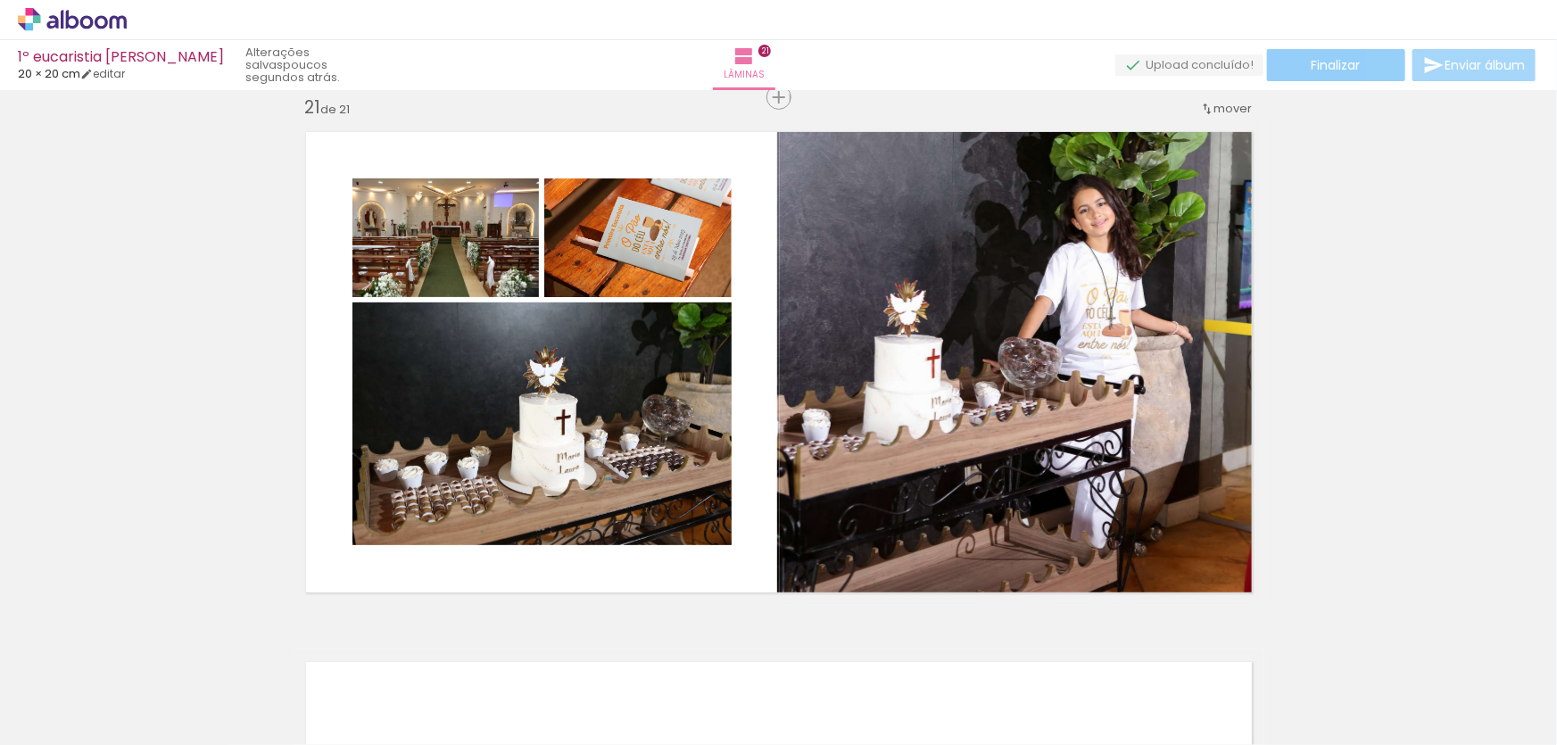
click at [1336, 64] on span "Finalizar" at bounding box center [1336, 65] width 49 height 12
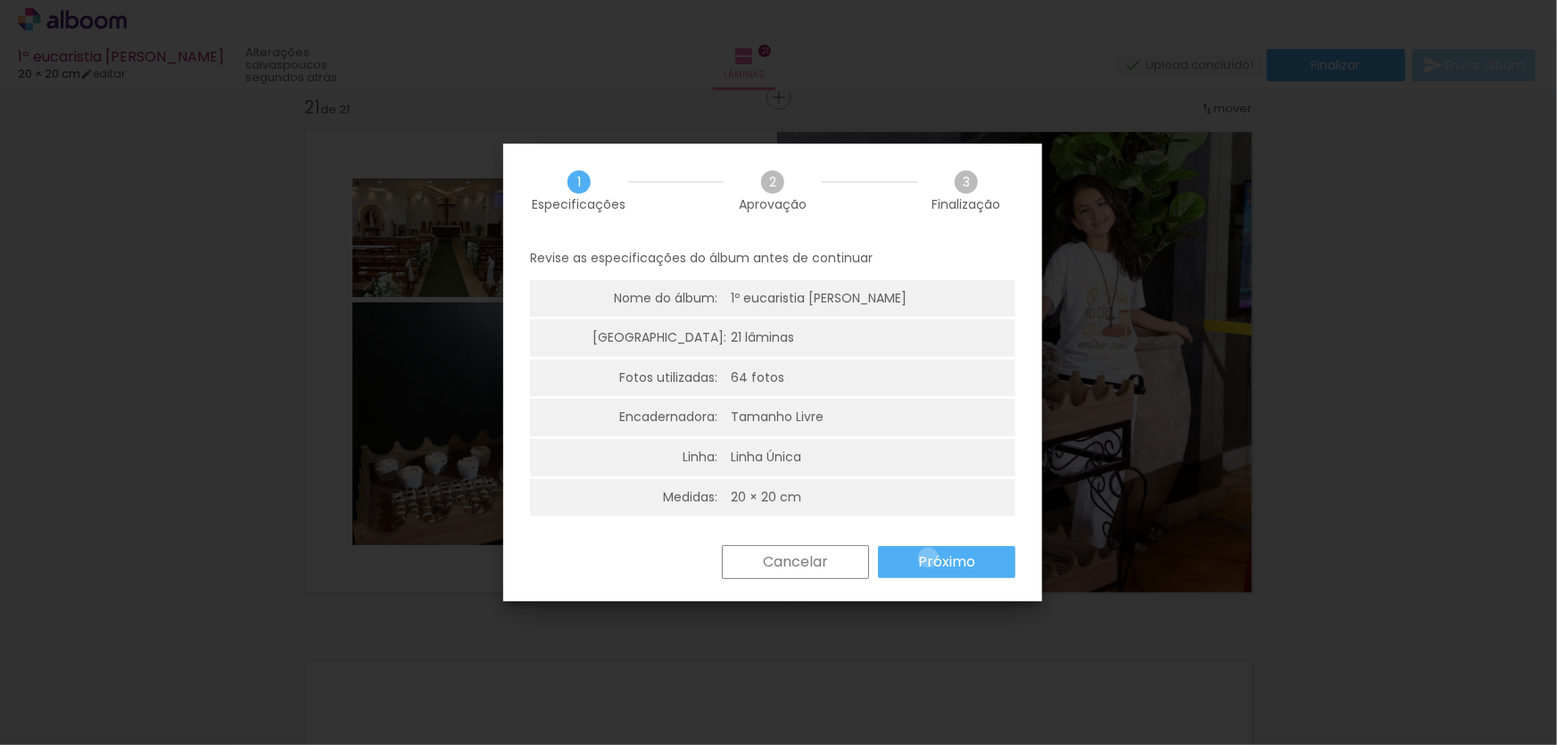
click at [0, 0] on slot "Próximo" at bounding box center [0, 0] width 0 height 0
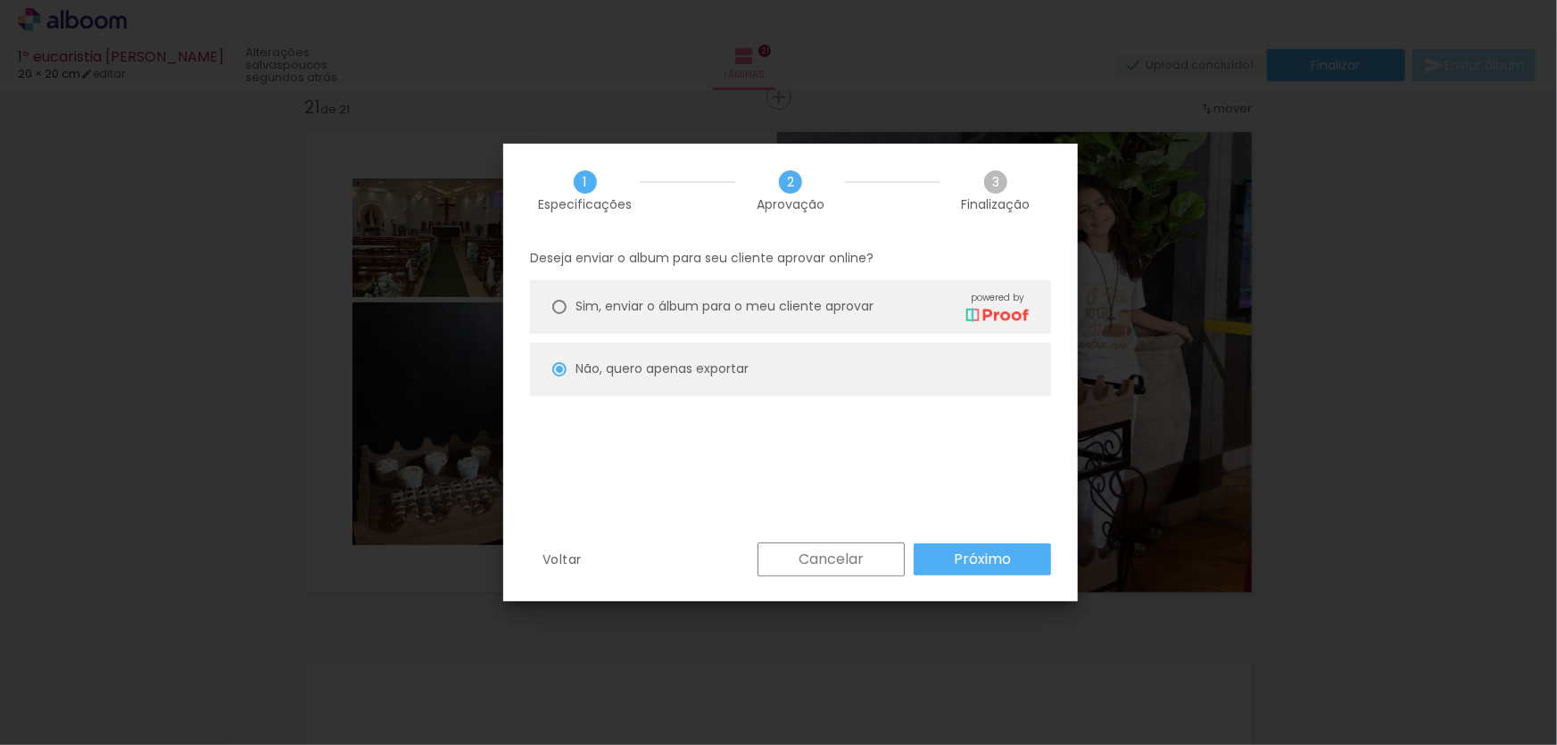
click at [0, 0] on slot "Próximo" at bounding box center [0, 0] width 0 height 0
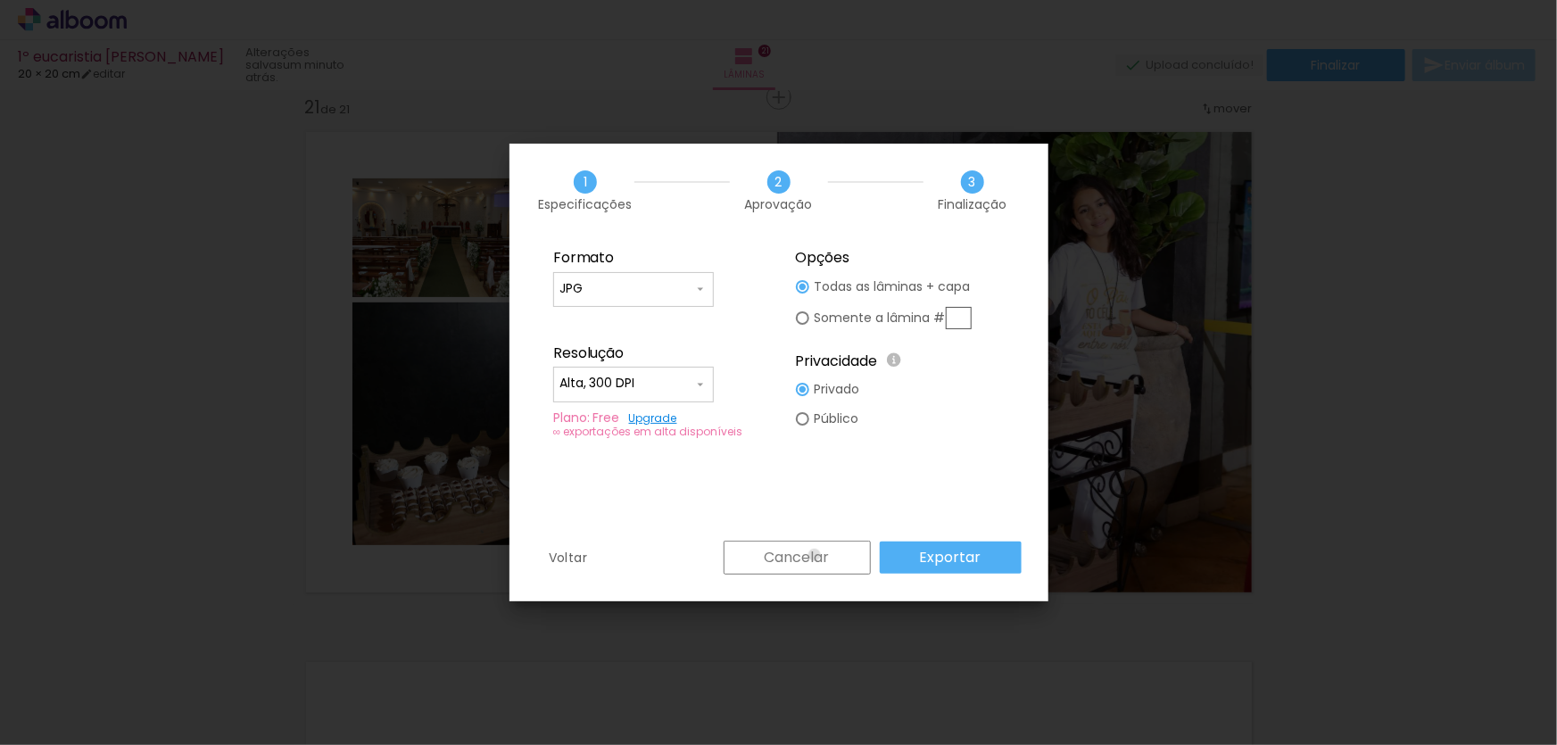
click at [0, 0] on slot "Cancelar" at bounding box center [0, 0] width 0 height 0
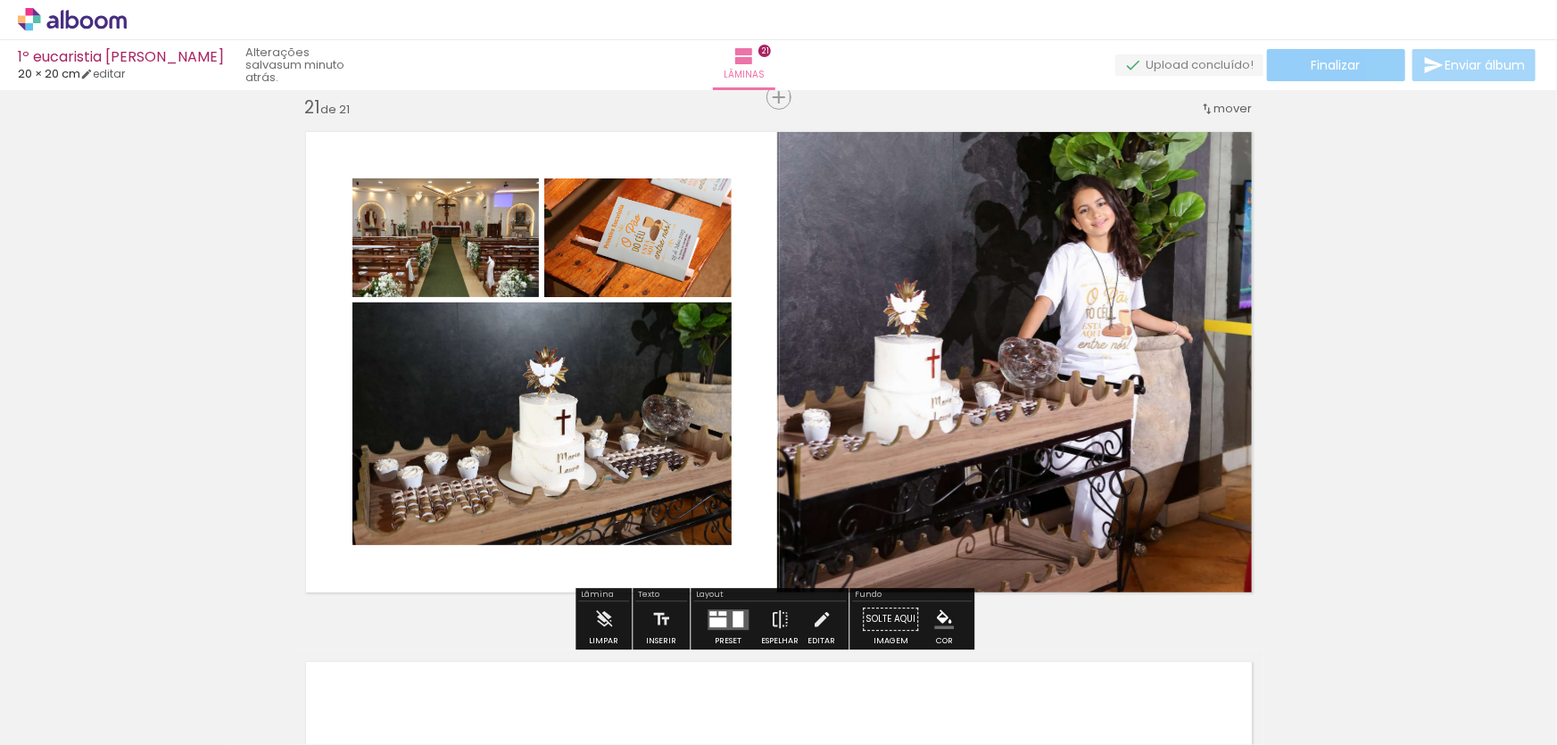
click at [1357, 63] on paper-button "Finalizar" at bounding box center [1336, 65] width 138 height 32
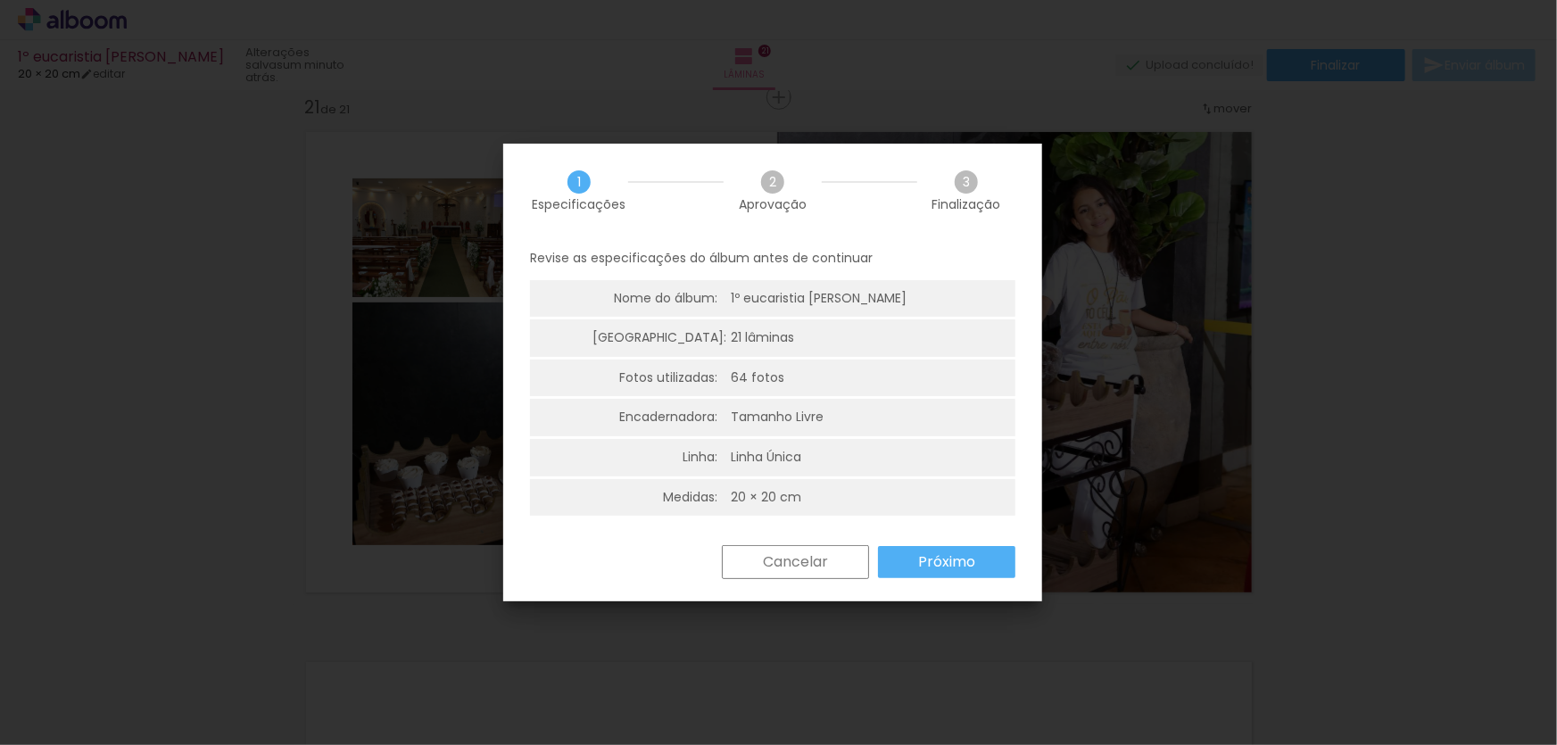
click at [975, 553] on paper-button "Próximo" at bounding box center [946, 562] width 137 height 32
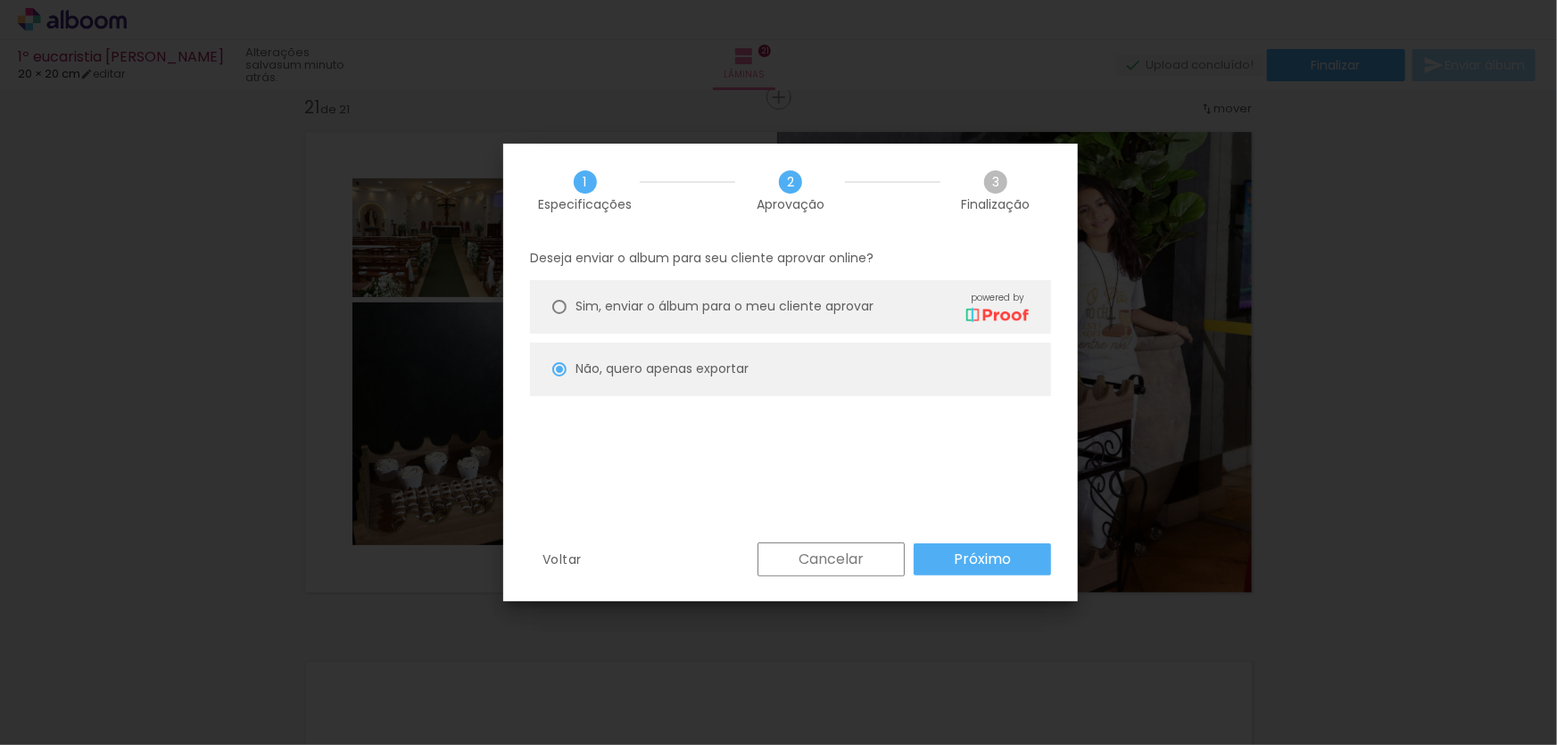
click at [0, 0] on slot "Próximo" at bounding box center [0, 0] width 0 height 0
type input "Alta, 300 DPI"
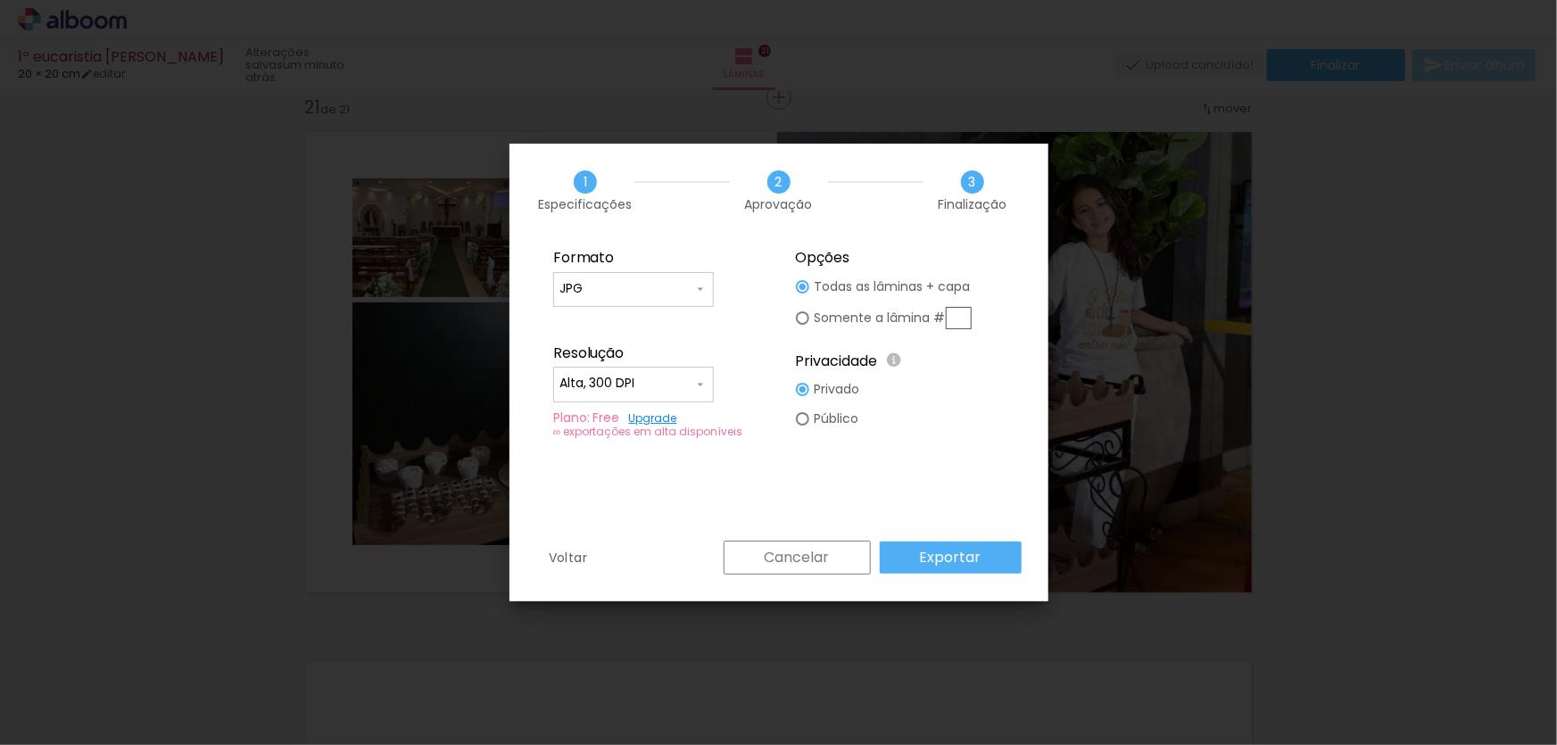
click at [804, 294] on div at bounding box center [802, 286] width 13 height 13
type paper-radio-button "on"
click at [964, 315] on input "text" at bounding box center [959, 318] width 26 height 22
type input "21"
click at [0, 0] on slot "Exportar" at bounding box center [0, 0] width 0 height 0
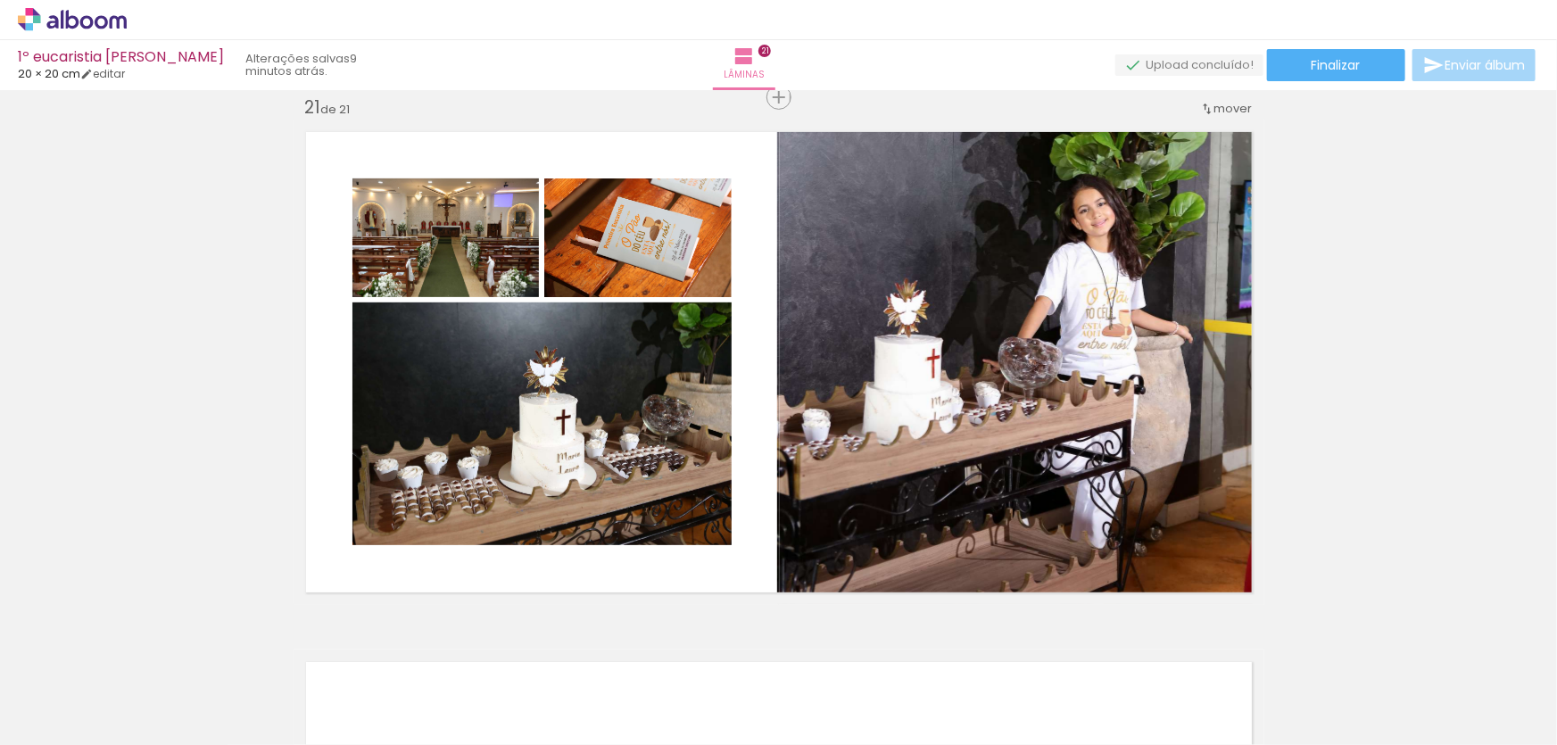
scroll to position [0, 3373]
